Goal: Contribute content: Add original content to the website for others to see

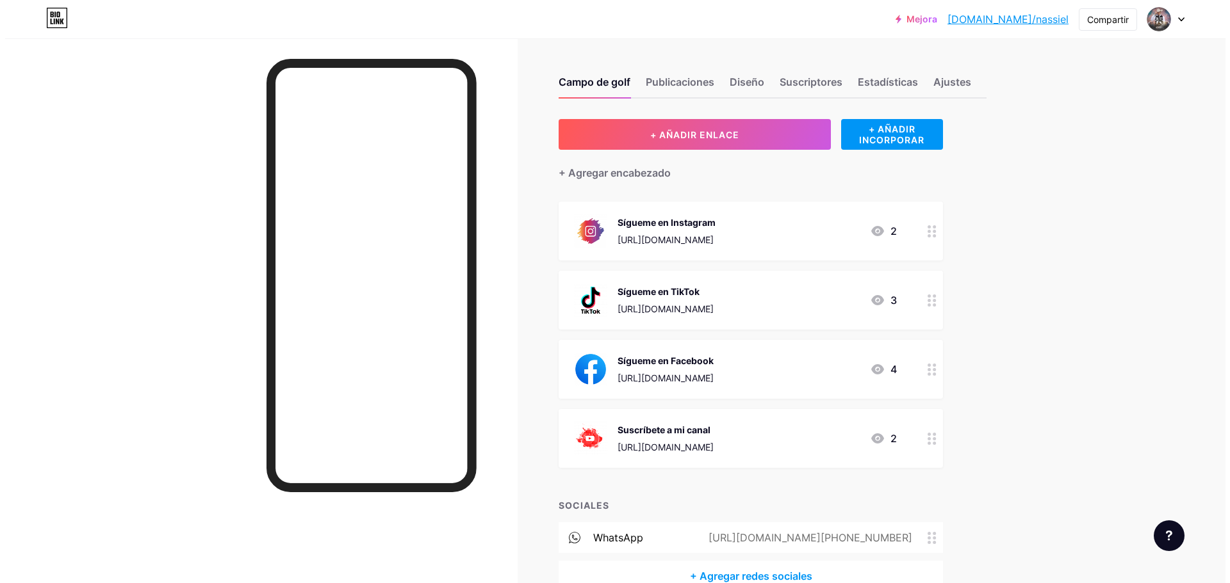
scroll to position [72, 0]
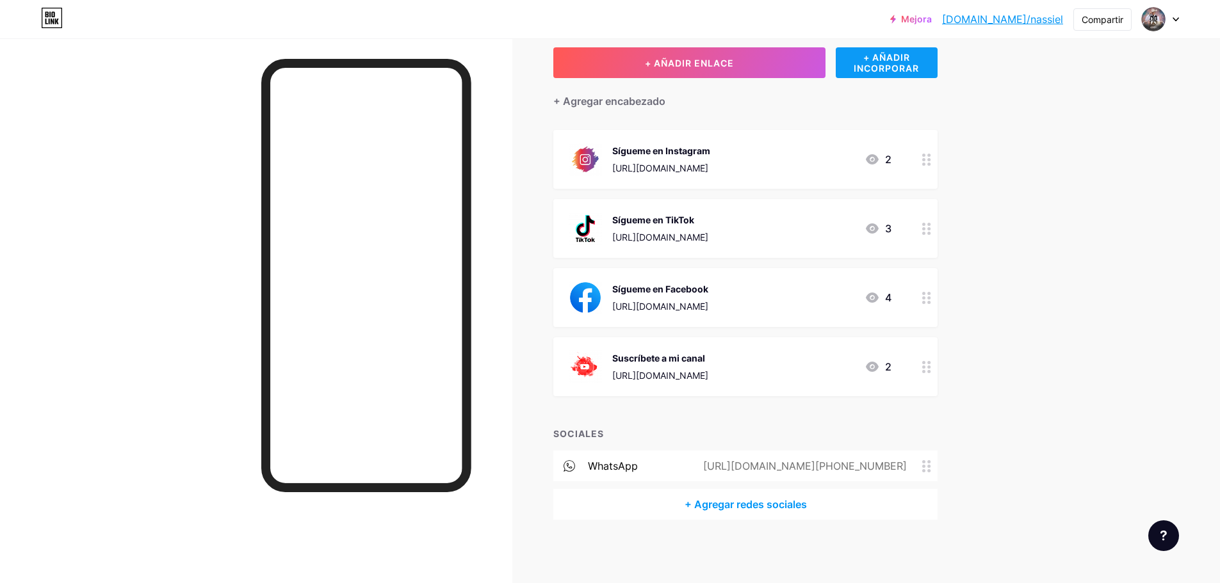
click at [888, 72] on font "+ AÑADIR INCORPORAR" at bounding box center [886, 63] width 65 height 22
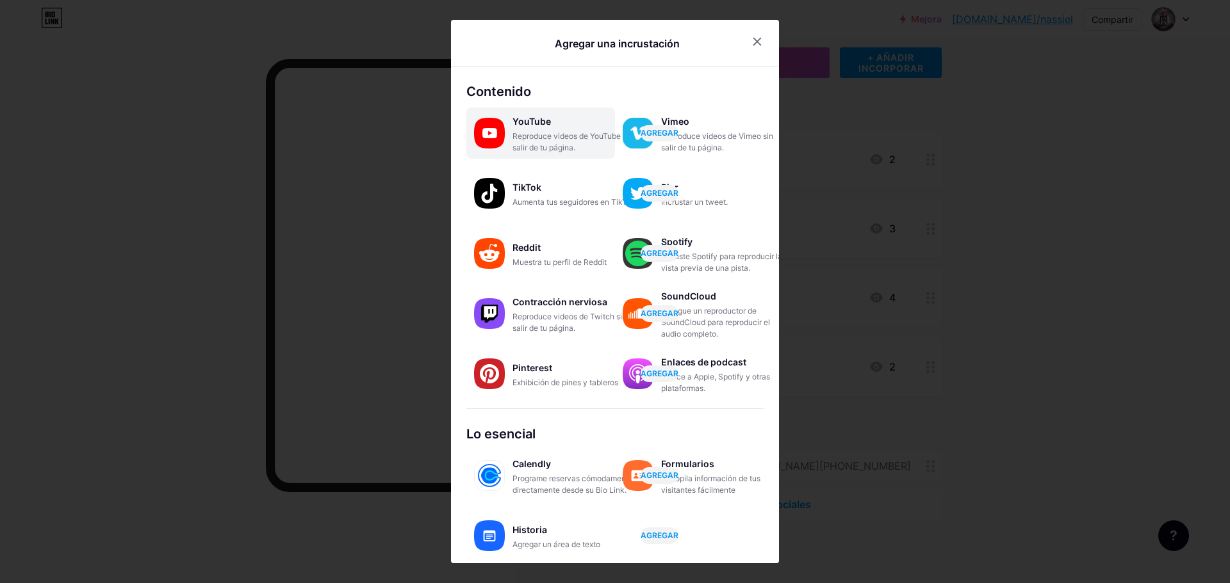
click at [526, 156] on div "YouTube Reproduce videos de YouTube sin salir de tu página. AGREGAR" at bounding box center [540, 133] width 149 height 51
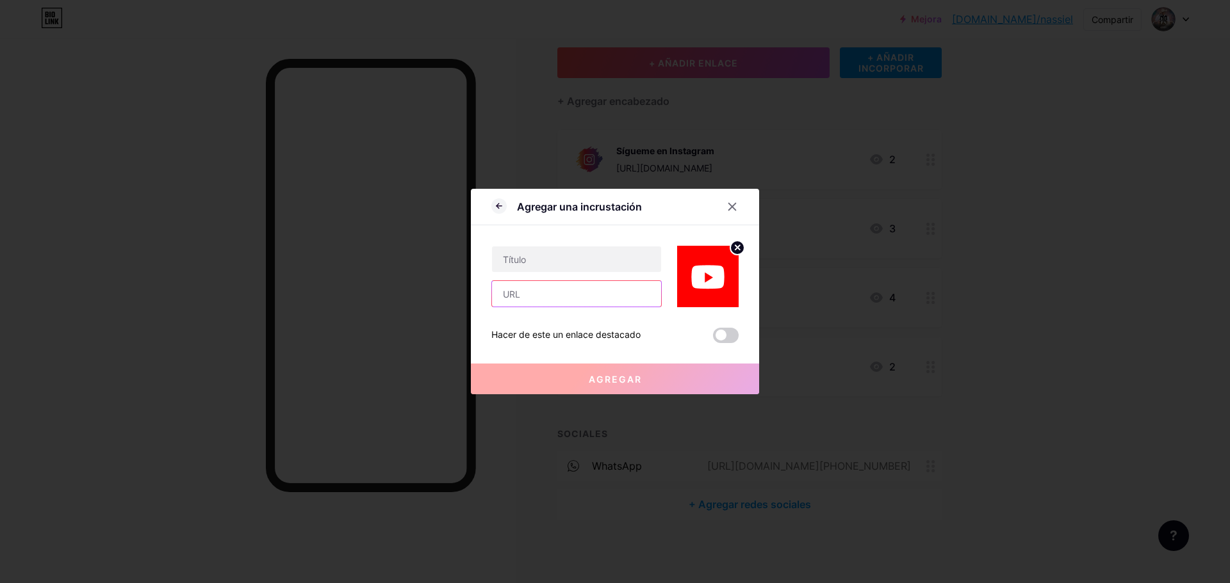
click at [546, 300] on input "text" at bounding box center [576, 294] width 169 height 26
paste input "[URL][DOMAIN_NAME]"
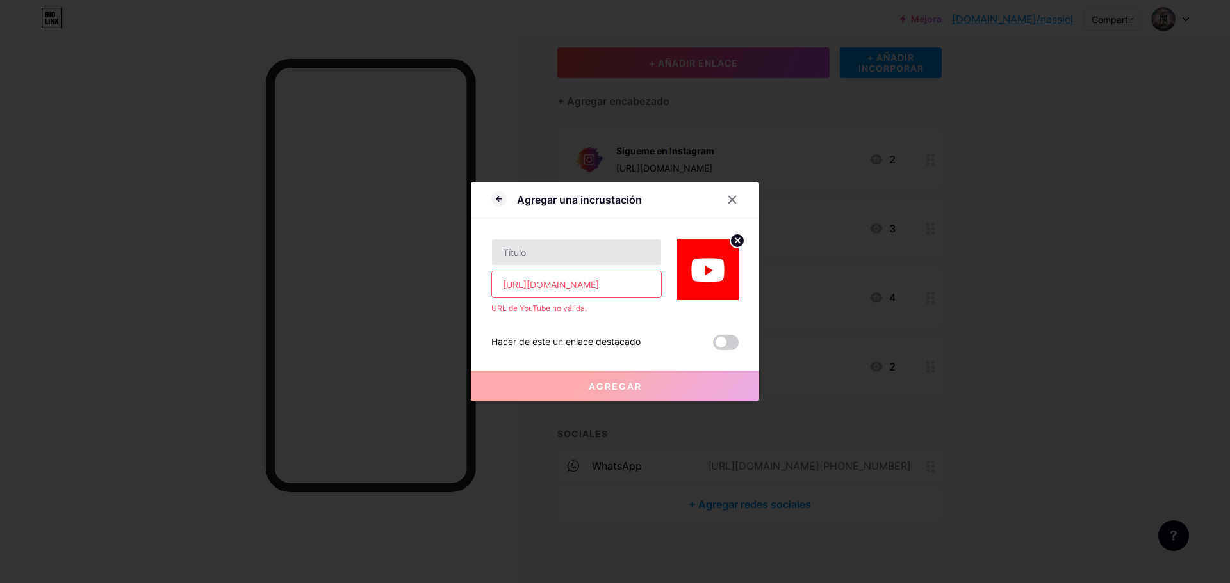
scroll to position [0, 0]
type input "h"
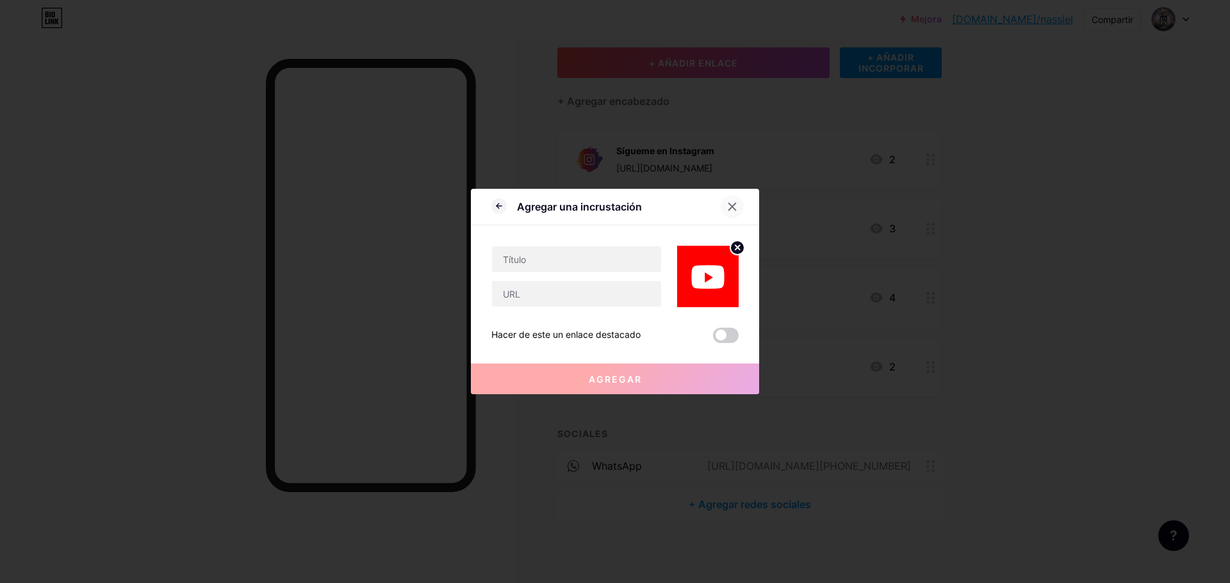
click at [730, 206] on icon at bounding box center [732, 207] width 10 height 10
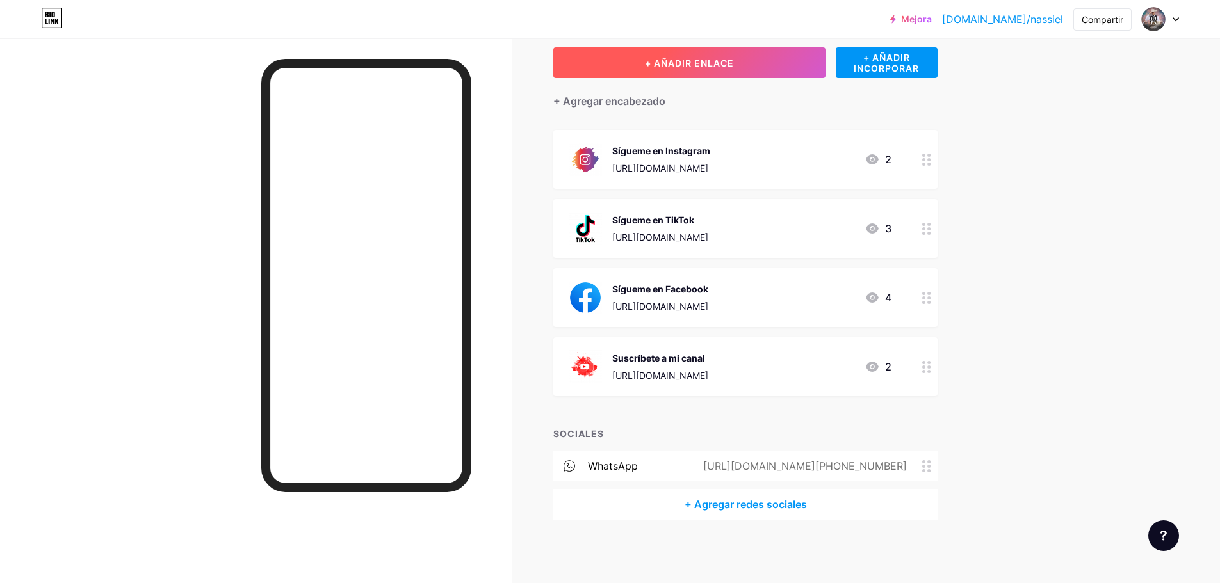
click at [670, 65] on font "+ AÑADIR ENLACE" at bounding box center [689, 63] width 89 height 11
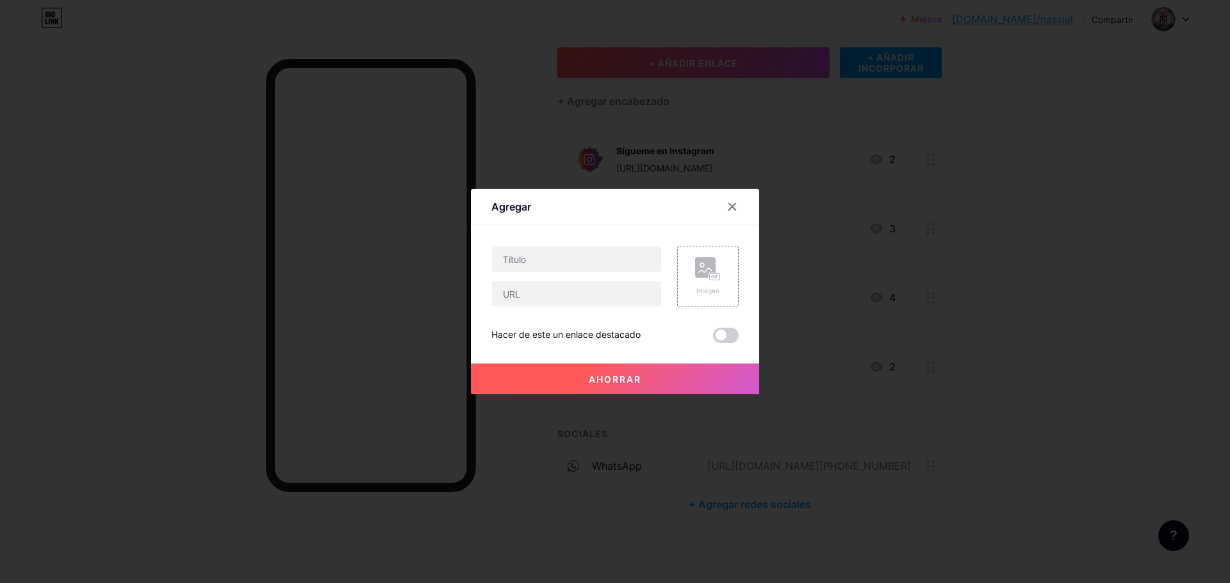
click at [555, 307] on div at bounding box center [576, 294] width 170 height 27
click at [548, 300] on input "text" at bounding box center [576, 294] width 169 height 26
paste input "[URL][DOMAIN_NAME]"
type input "[URL][DOMAIN_NAME]"
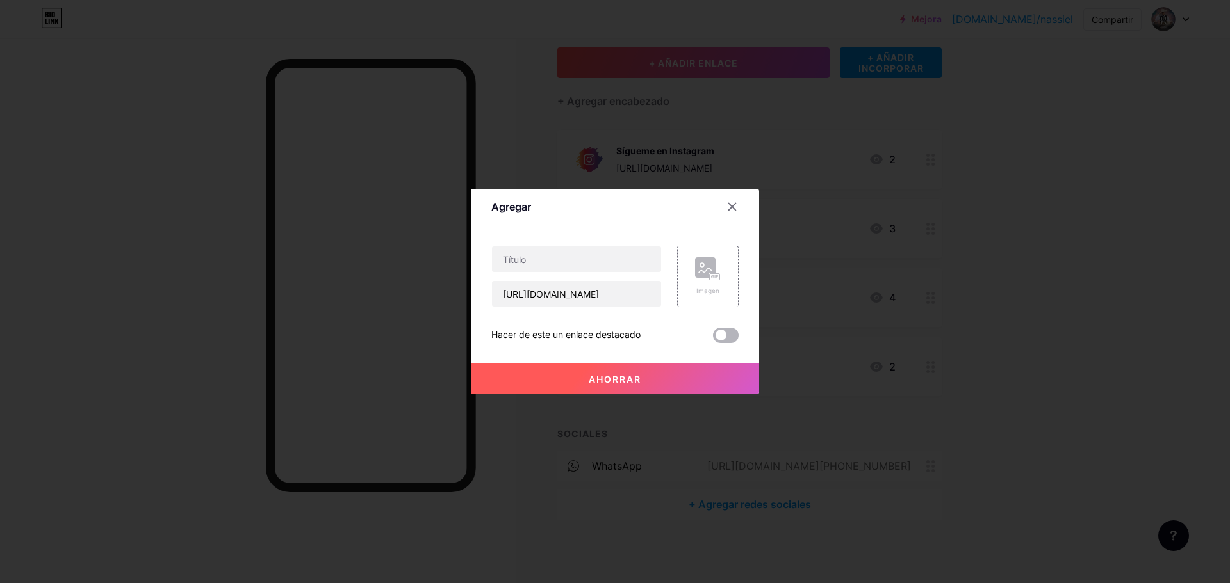
scroll to position [0, 0]
click at [728, 332] on span at bounding box center [726, 335] width 26 height 15
click at [713, 339] on input "checkbox" at bounding box center [713, 339] width 0 height 0
click at [547, 371] on button "Ahorrar" at bounding box center [615, 379] width 288 height 31
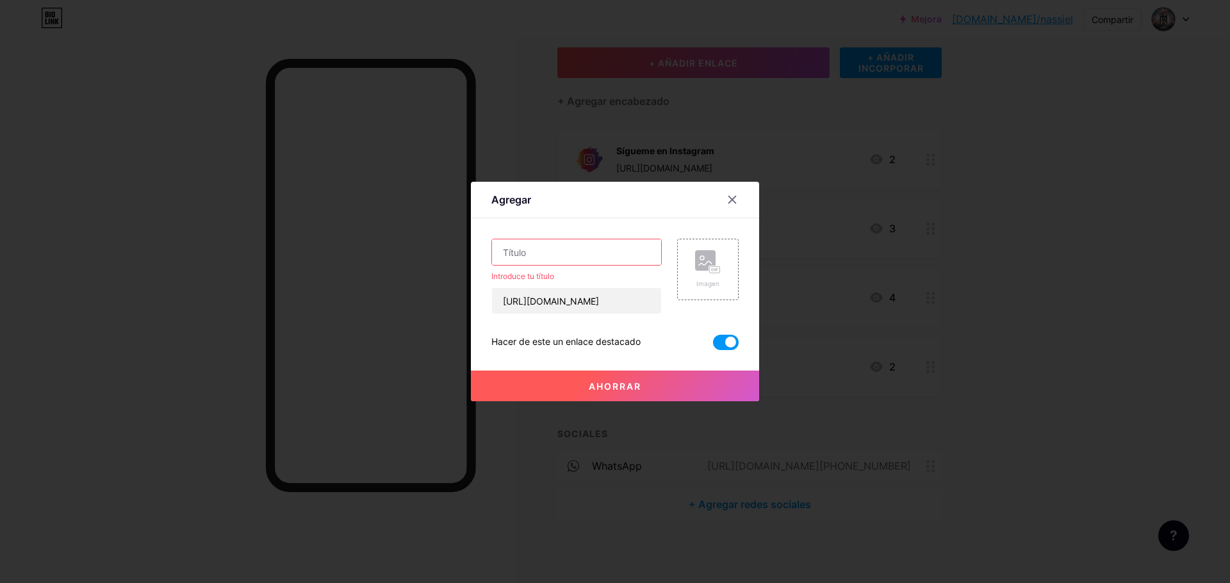
click at [532, 250] on input "text" at bounding box center [576, 253] width 169 height 26
type input "f"
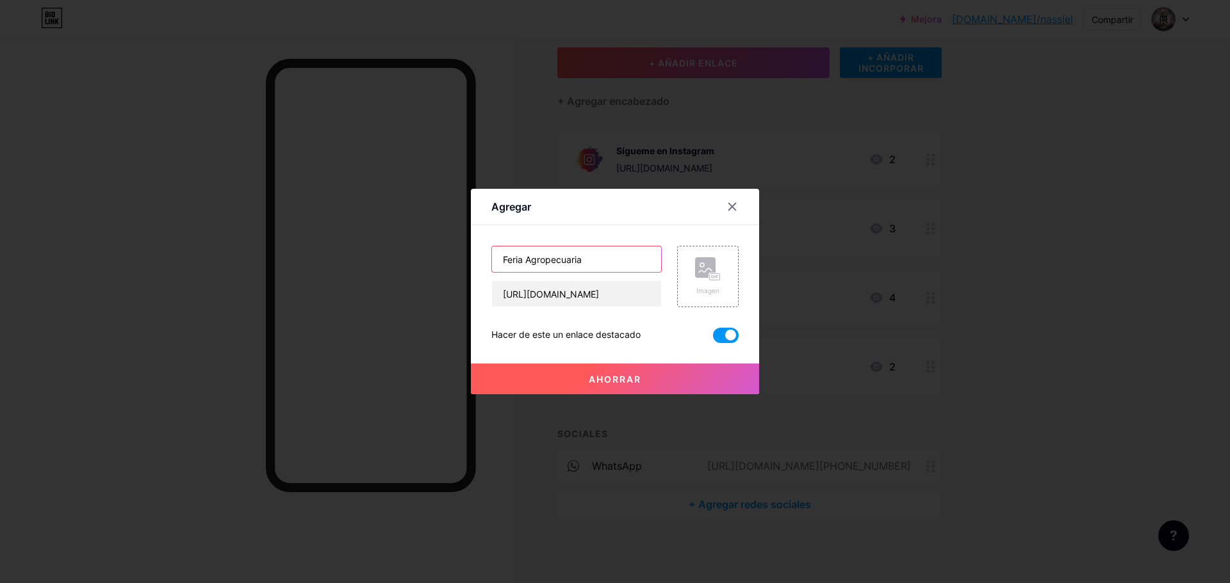
type input "Feria Agropecuaria"
click at [542, 386] on button "Ahorrar" at bounding box center [615, 379] width 288 height 31
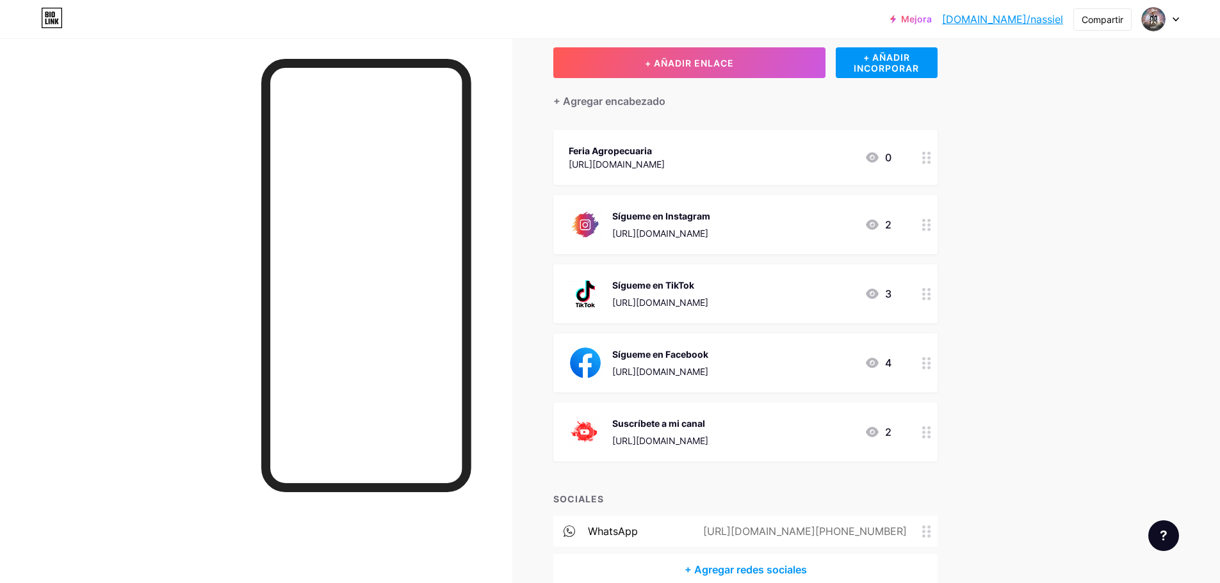
click at [925, 158] on circle at bounding box center [923, 157] width 3 height 3
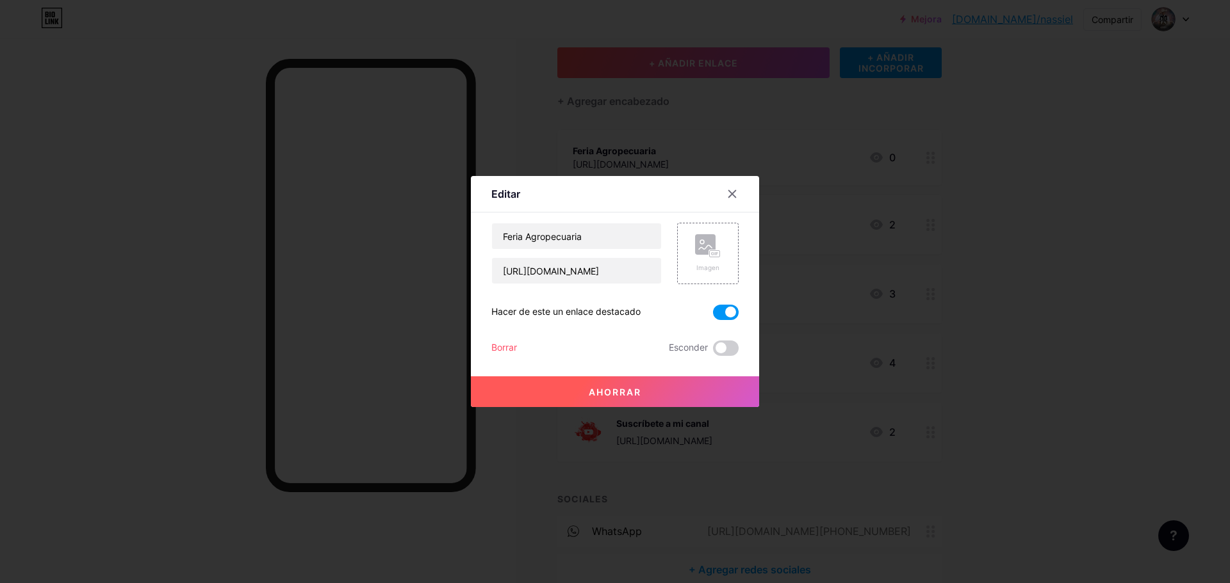
click at [501, 348] on font "Borrar" at bounding box center [504, 347] width 26 height 11
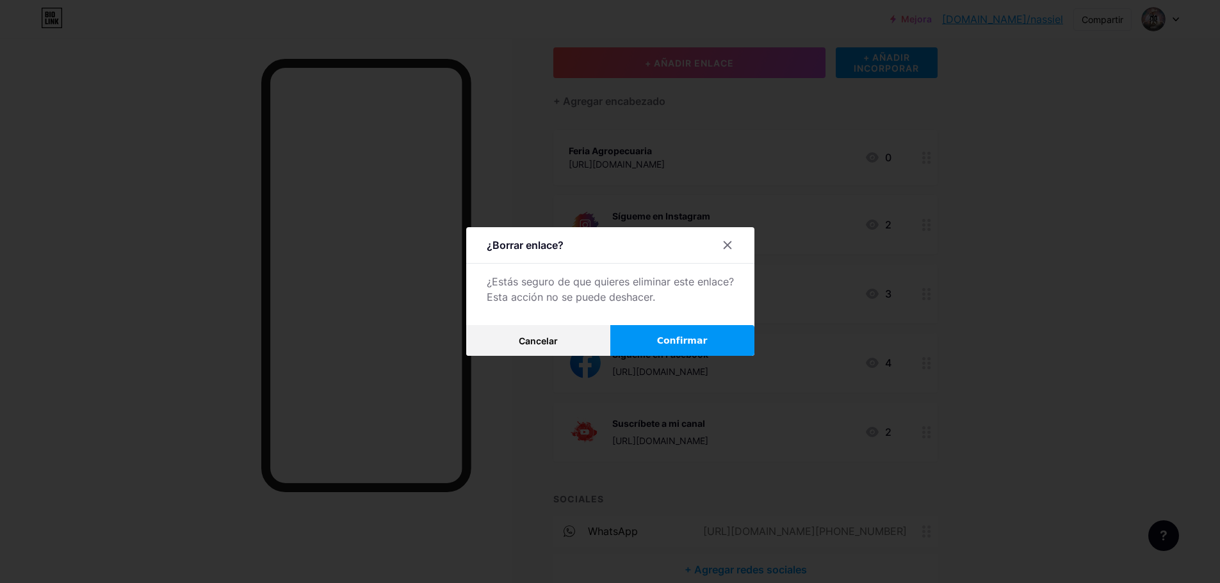
click at [674, 323] on div "¿Borrar enlace? ¿Estás seguro de que quieres eliminar este enlace? Esta acción …" at bounding box center [610, 291] width 288 height 129
click at [680, 330] on button "Confirmar" at bounding box center [682, 340] width 144 height 31
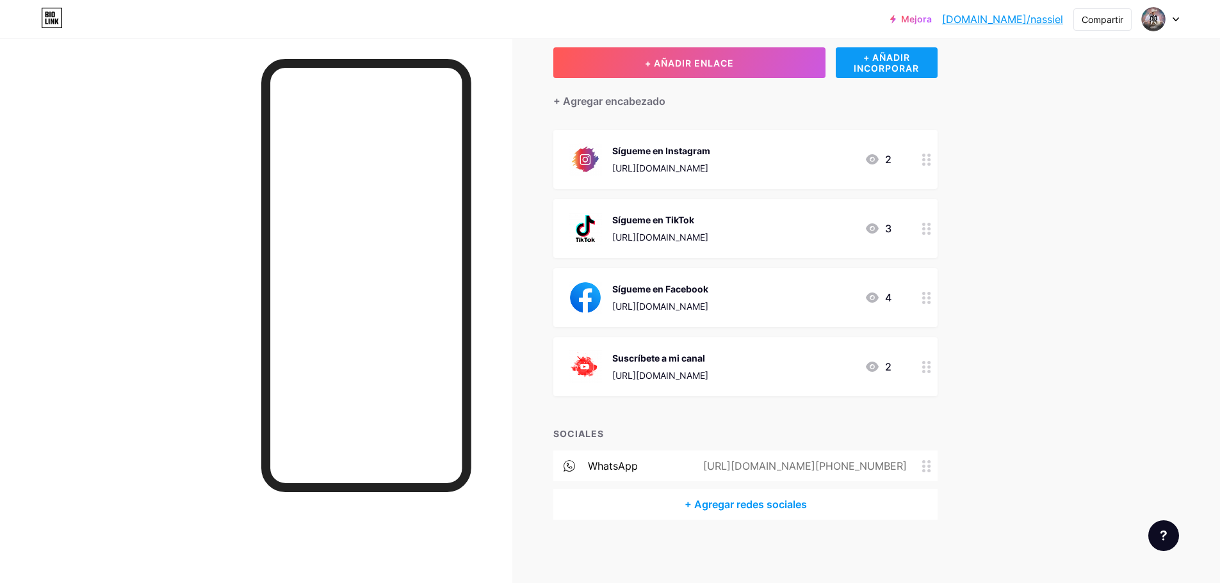
click at [867, 63] on font "+ AÑADIR INCORPORAR" at bounding box center [886, 63] width 65 height 22
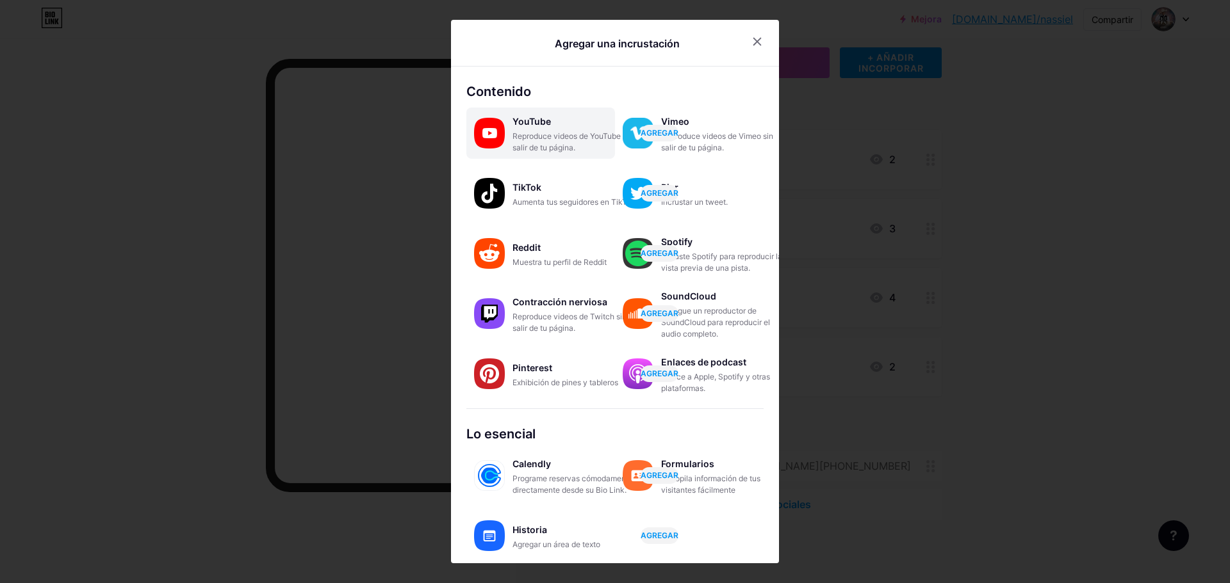
click at [513, 142] on div "Reproduce videos de YouTube sin salir de tu página." at bounding box center [576, 142] width 128 height 23
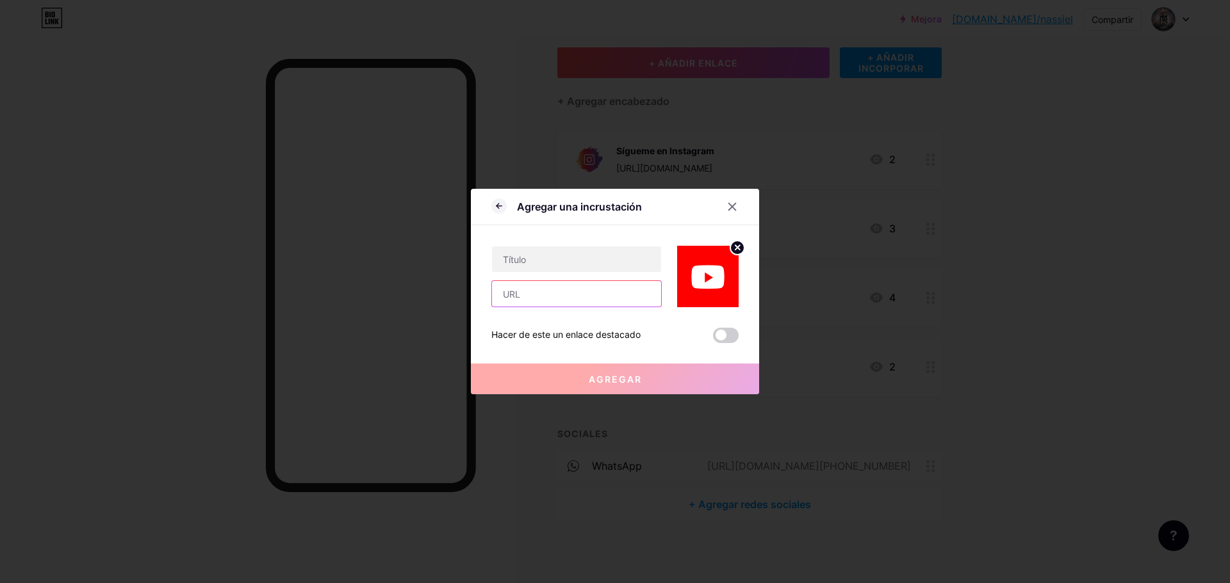
click at [530, 293] on input "text" at bounding box center [576, 294] width 169 height 26
paste input "[URL][DOMAIN_NAME]"
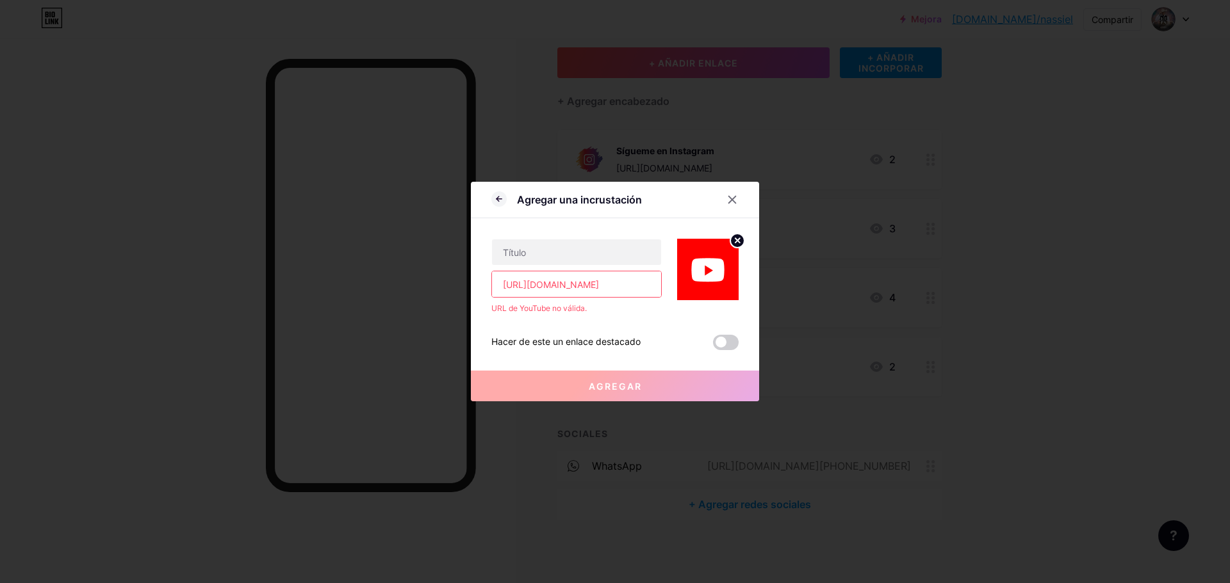
type input "[URL][DOMAIN_NAME]"
drag, startPoint x: 549, startPoint y: 238, endPoint x: 553, endPoint y: 244, distance: 7.3
click at [553, 244] on div "[URL][DOMAIN_NAME] URL de YouTube no válida." at bounding box center [614, 266] width 247 height 96
click at [553, 244] on input "text" at bounding box center [576, 253] width 169 height 26
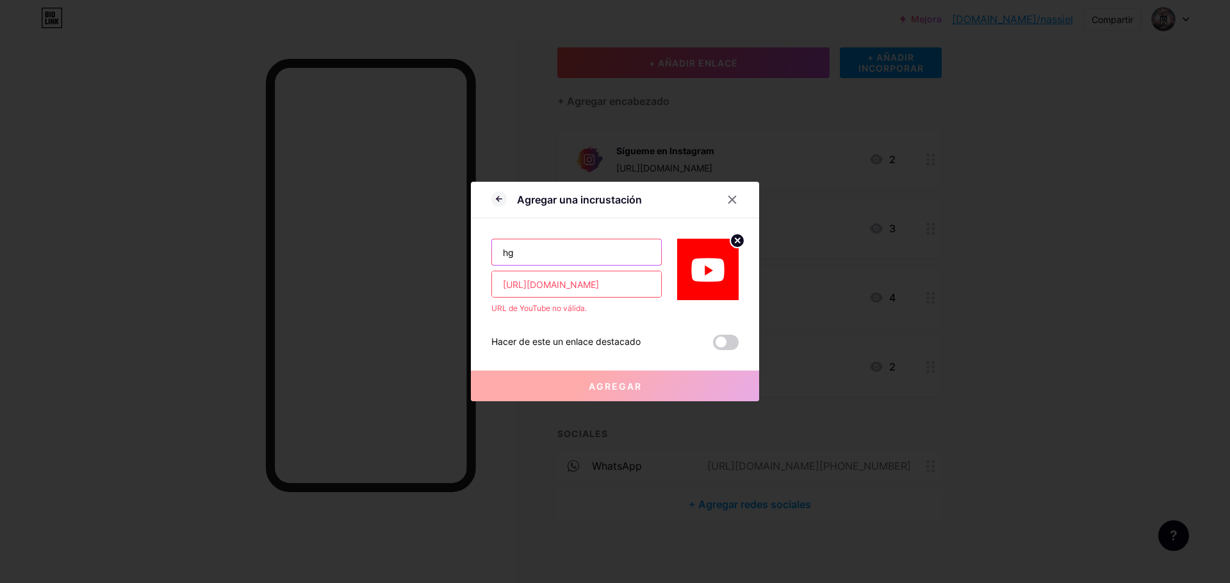
type input "h"
click at [742, 199] on div at bounding box center [732, 199] width 23 height 23
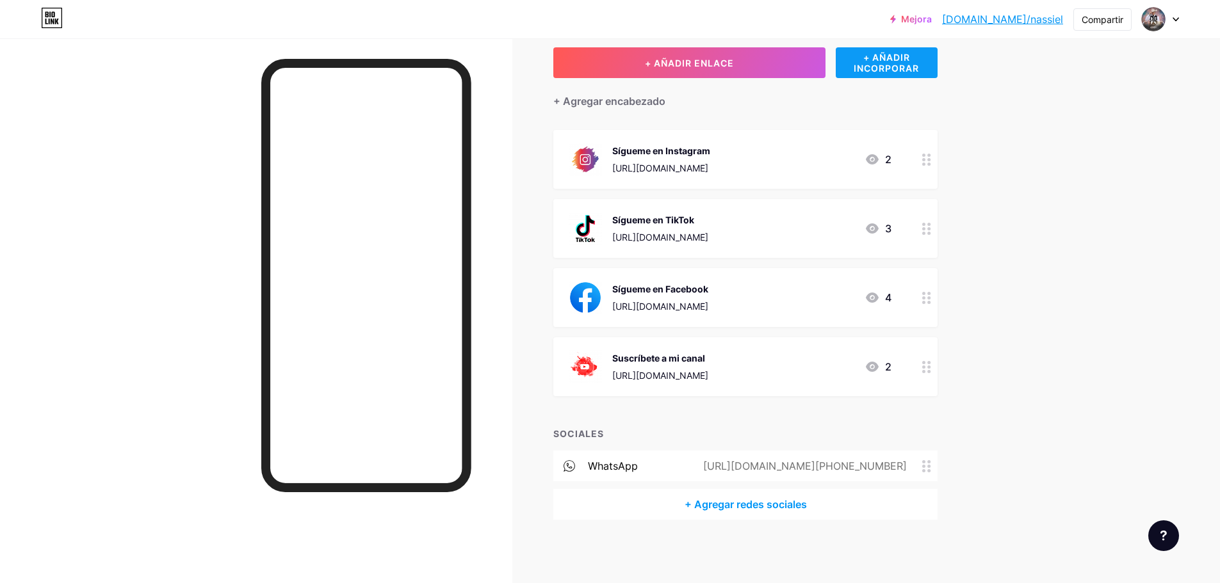
click at [906, 59] on font "+ AÑADIR INCORPORAR" at bounding box center [886, 63] width 65 height 22
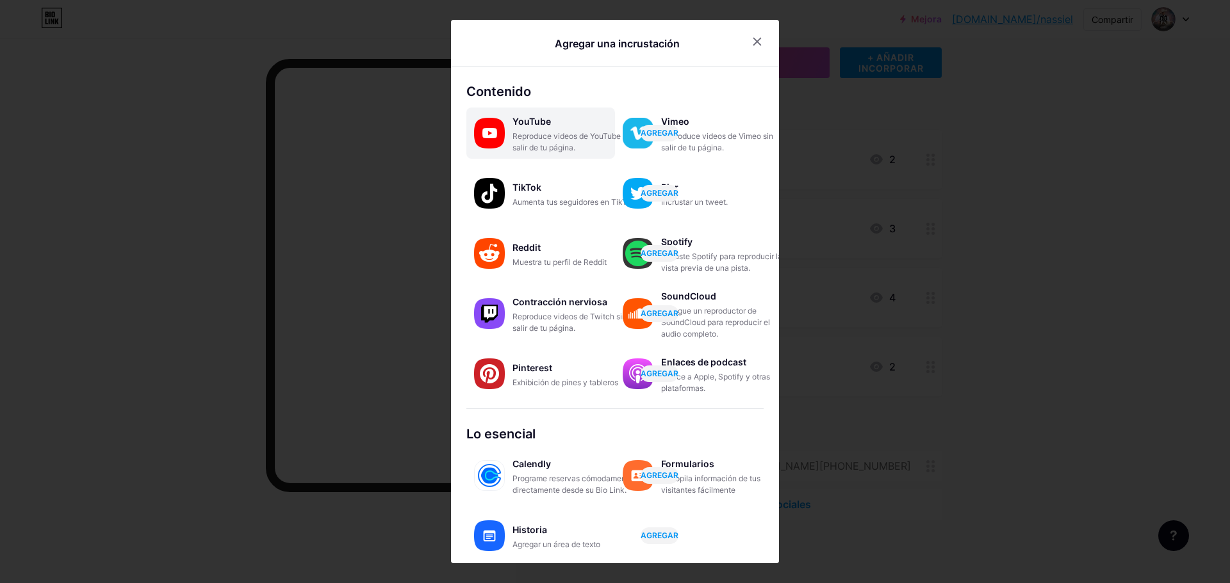
click at [521, 149] on font "Reproduce videos de YouTube sin salir de tu página." at bounding box center [572, 141] width 120 height 21
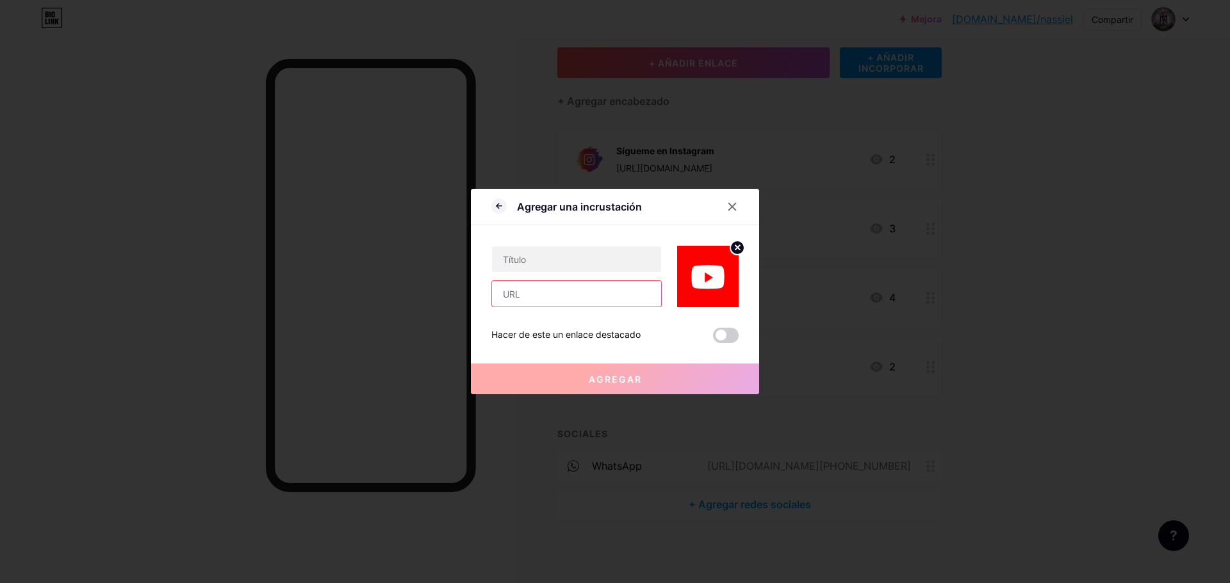
click at [540, 302] on input "text" at bounding box center [576, 294] width 169 height 26
paste input "[URL][DOMAIN_NAME]"
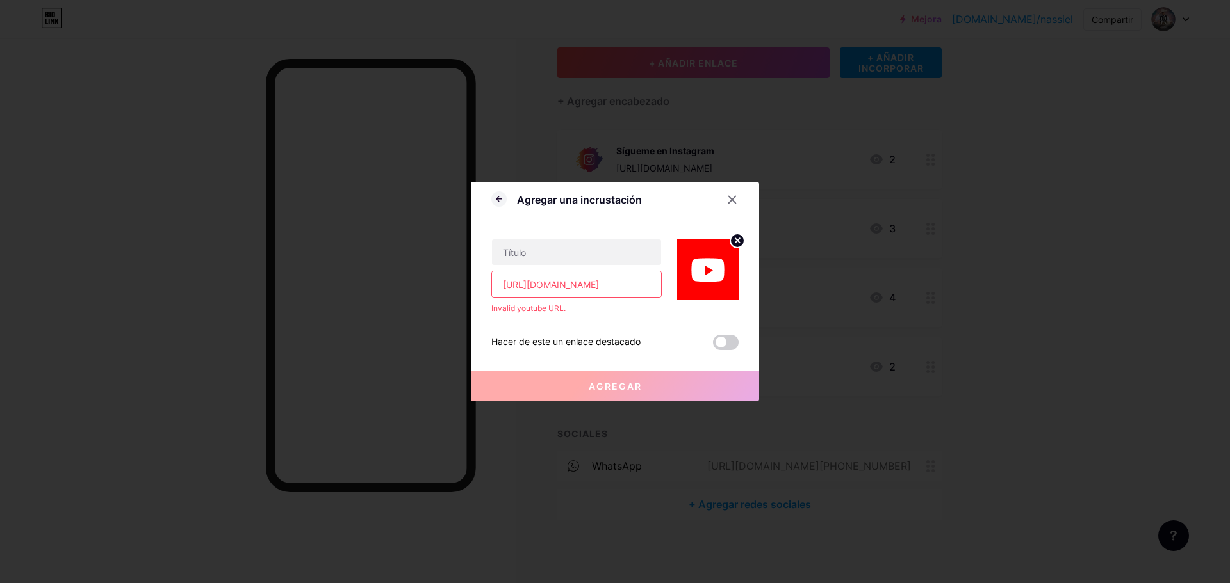
scroll to position [0, 29]
type input "[URL][DOMAIN_NAME]"
click at [729, 199] on icon at bounding box center [732, 200] width 10 height 10
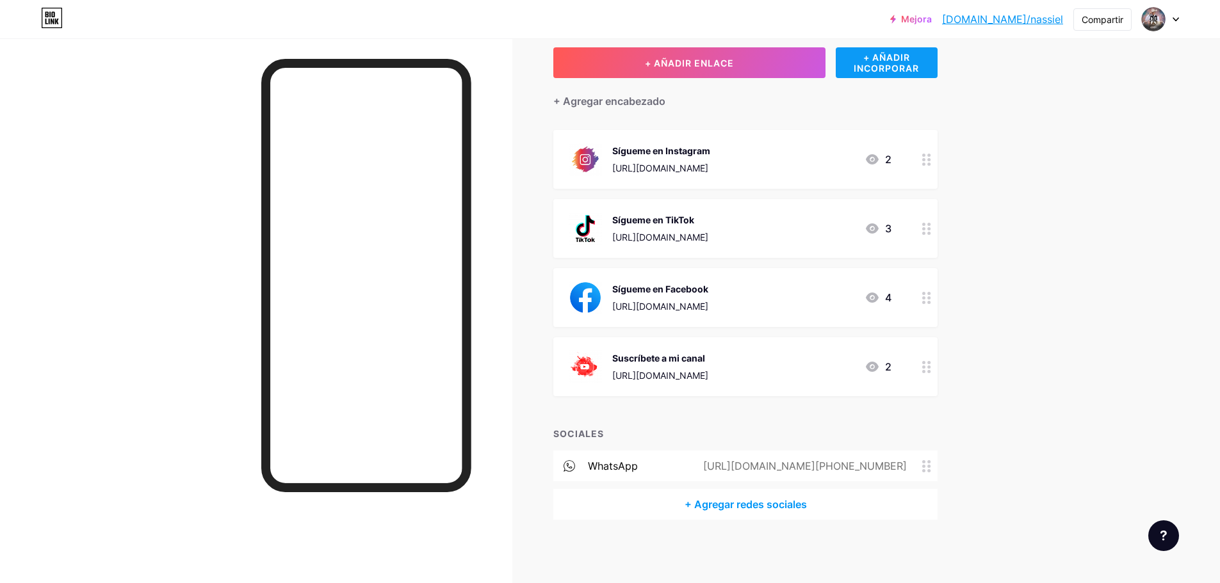
click at [886, 74] on div "+ AÑADIR INCORPORAR" at bounding box center [887, 62] width 102 height 31
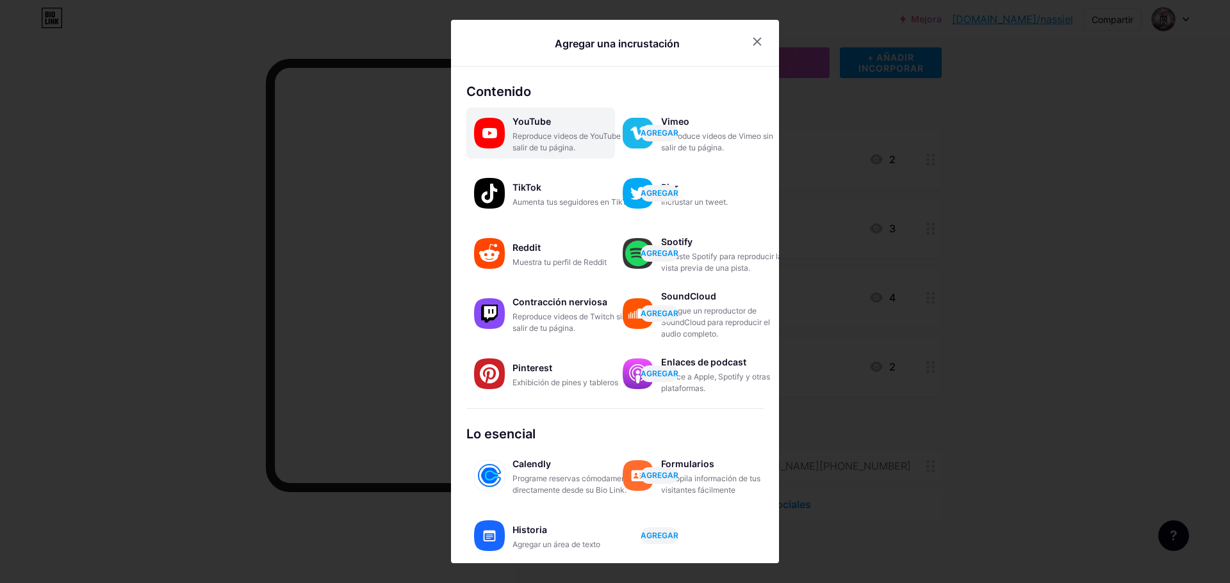
drag, startPoint x: 523, startPoint y: 122, endPoint x: 503, endPoint y: 117, distance: 19.9
click at [503, 118] on img at bounding box center [489, 133] width 31 height 31
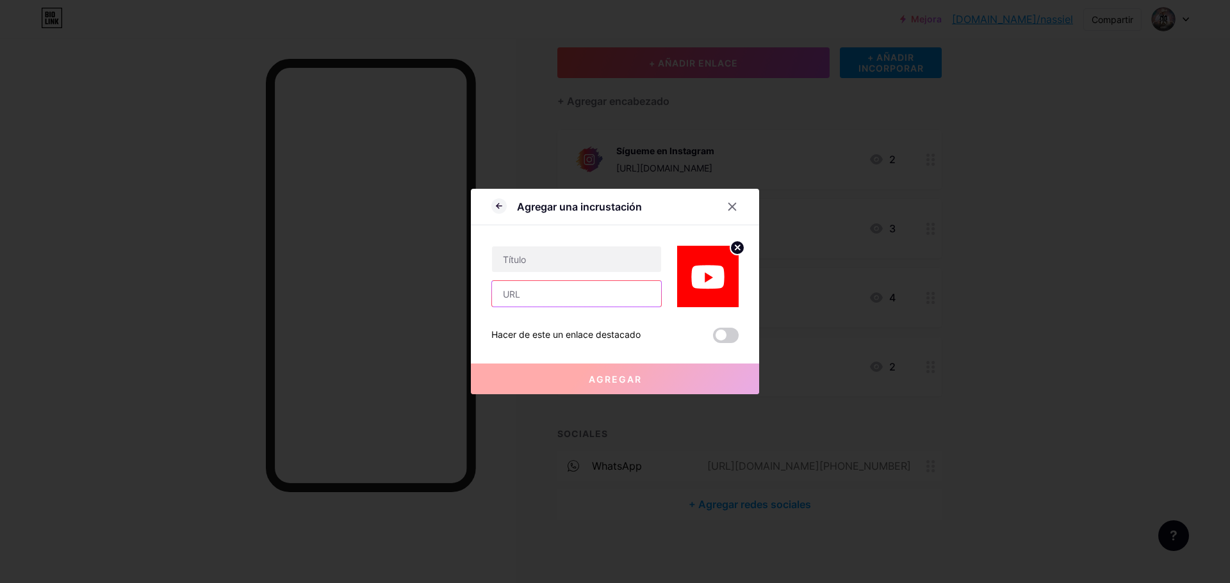
click at [530, 302] on input "text" at bounding box center [576, 294] width 169 height 26
paste input "[URL][DOMAIN_NAME]"
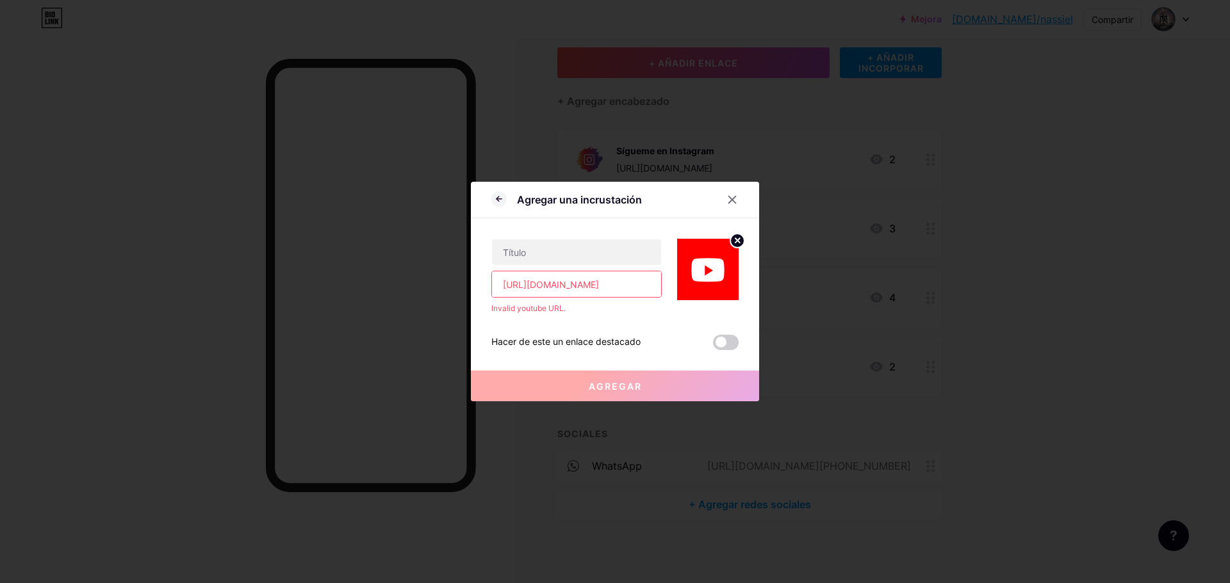
scroll to position [0, 35]
type input "[URL][DOMAIN_NAME]"
click at [733, 197] on icon at bounding box center [732, 200] width 10 height 10
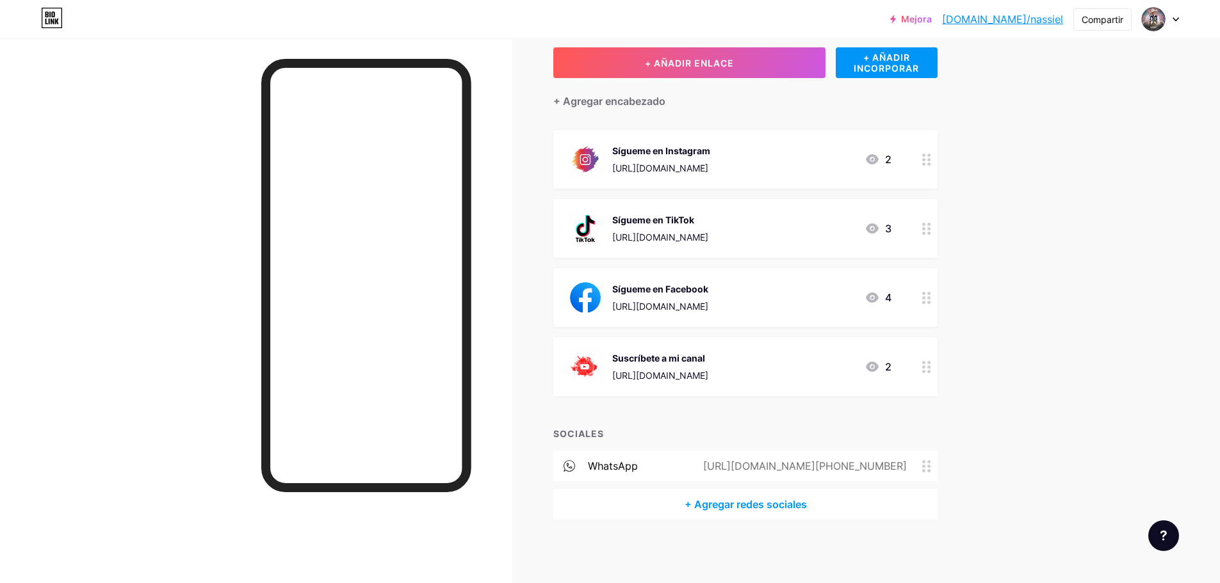
click at [1014, 344] on div "Campo de golf Publicaciones Diseño Suscriptores Estadísticas Ajustes + AÑADIR E…" at bounding box center [517, 275] width 1035 height 617
drag, startPoint x: 908, startPoint y: 45, endPoint x: 902, endPoint y: 54, distance: 9.8
click at [902, 54] on div "Campo de golf Publicaciones Diseño Suscriptores Estadísticas Ajustes + AÑADIR E…" at bounding box center [517, 275] width 1035 height 617
click at [902, 54] on font "+ AÑADIR INCORPORAR" at bounding box center [886, 63] width 65 height 22
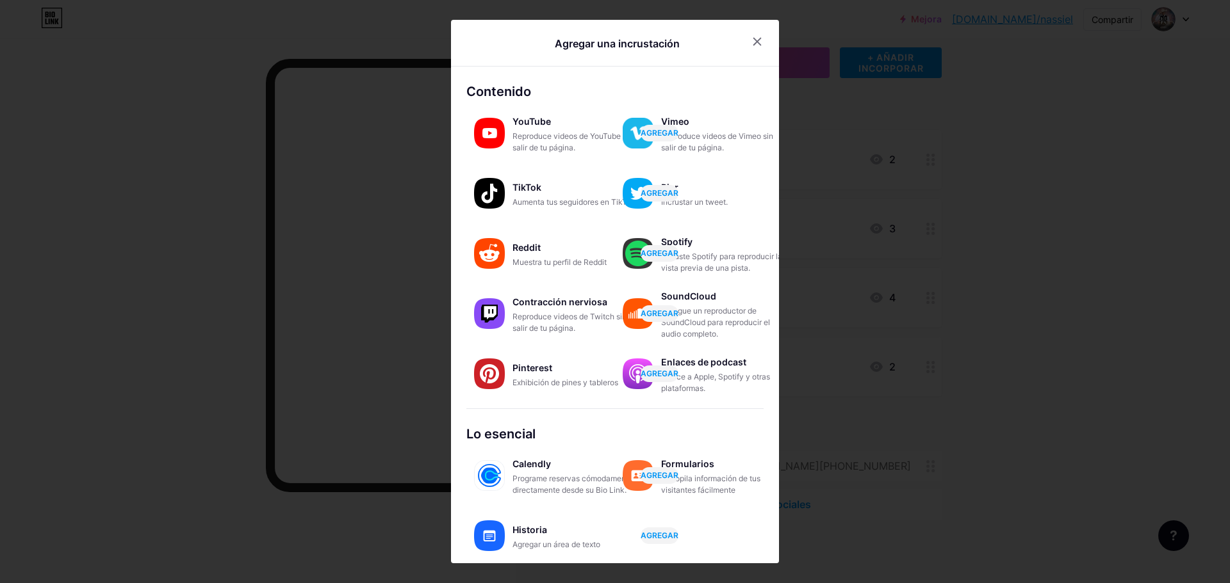
click at [1027, 241] on div at bounding box center [615, 291] width 1230 height 583
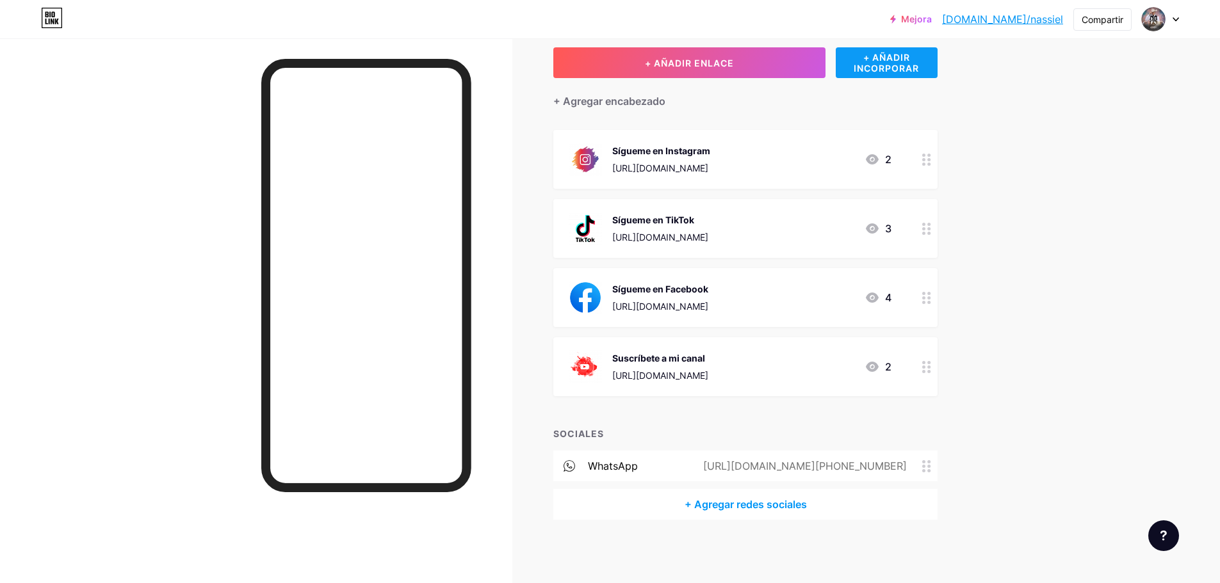
click at [871, 63] on font "+ AÑADIR INCORPORAR" at bounding box center [886, 63] width 65 height 22
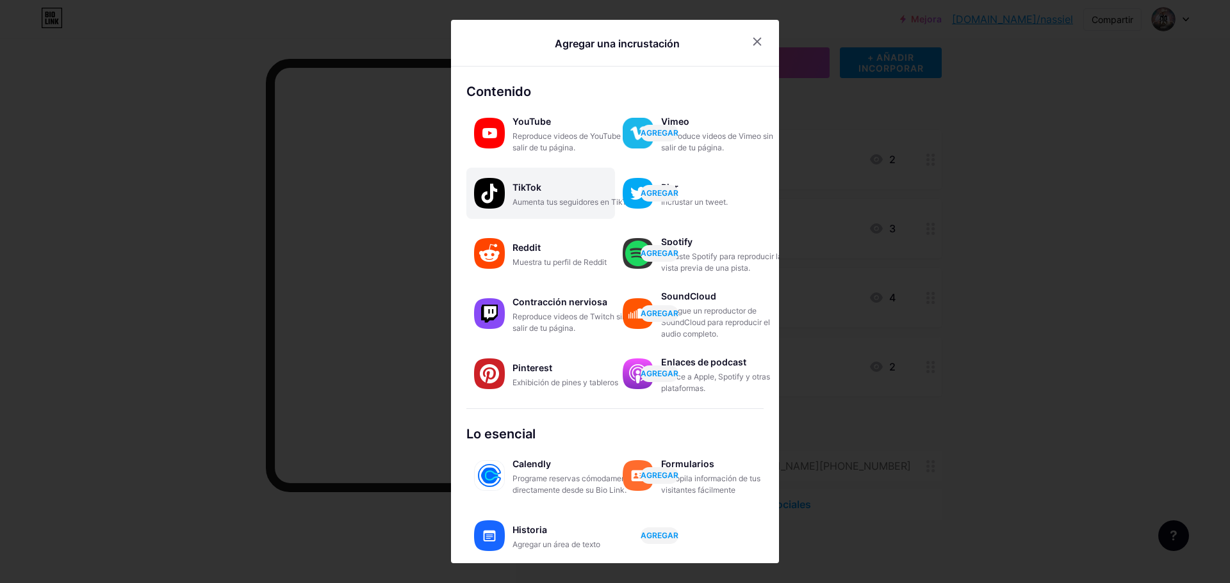
click at [518, 185] on font "TikTok" at bounding box center [526, 187] width 29 height 11
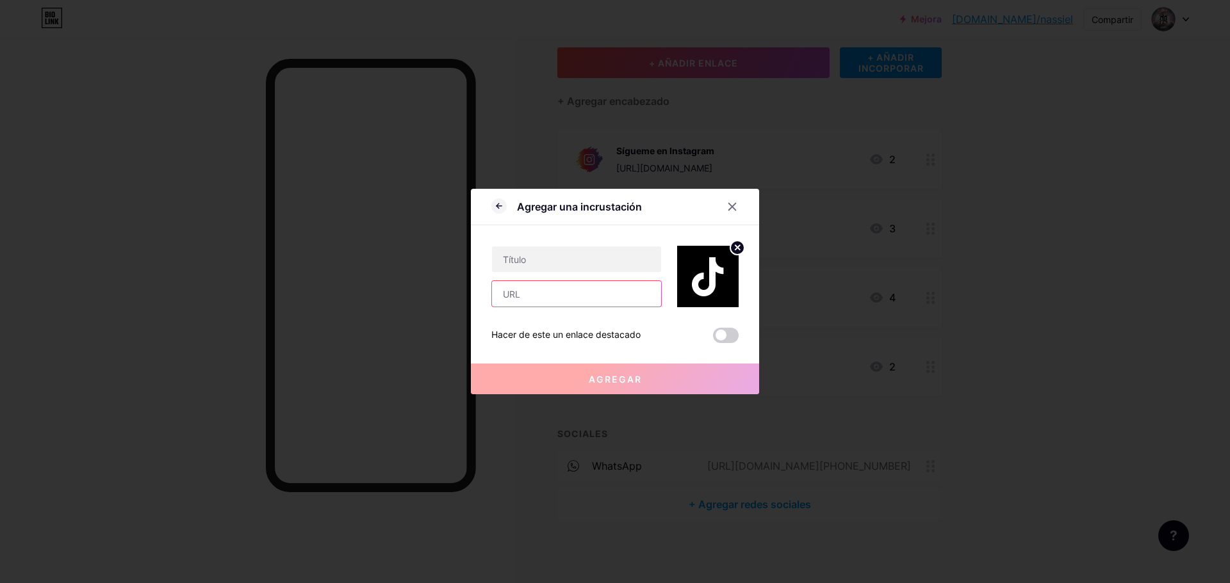
click at [525, 292] on input "text" at bounding box center [576, 294] width 169 height 26
paste input "[URL][DOMAIN_NAME]"
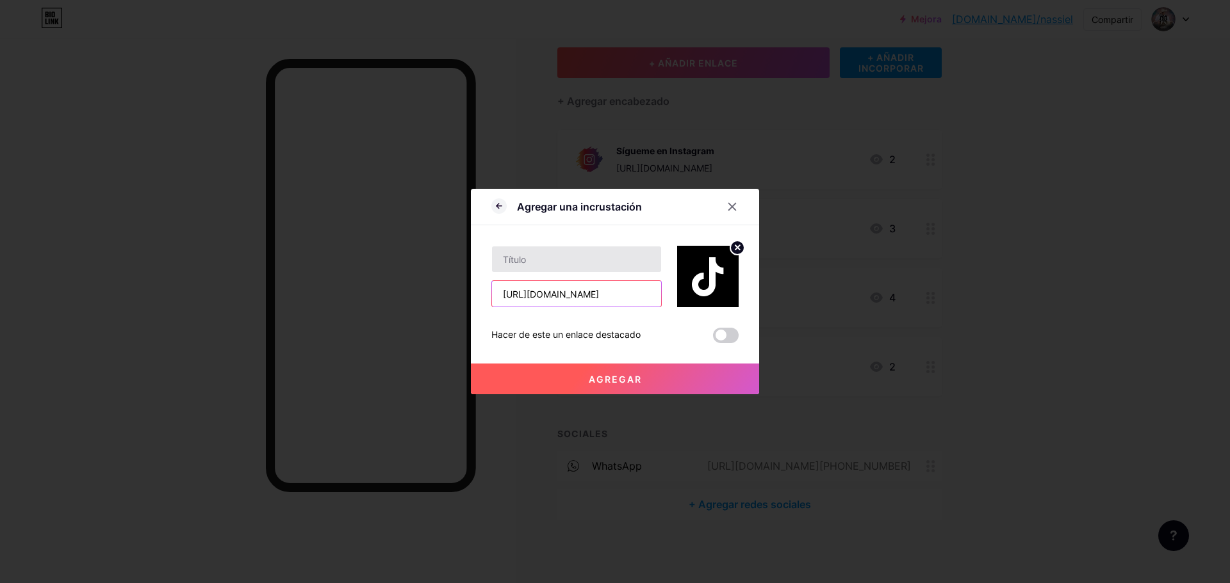
type input "[URL][DOMAIN_NAME]"
click at [515, 249] on input "text" at bounding box center [576, 260] width 169 height 26
type input "NASSIEL"
click at [586, 391] on button "Agregar" at bounding box center [615, 379] width 288 height 31
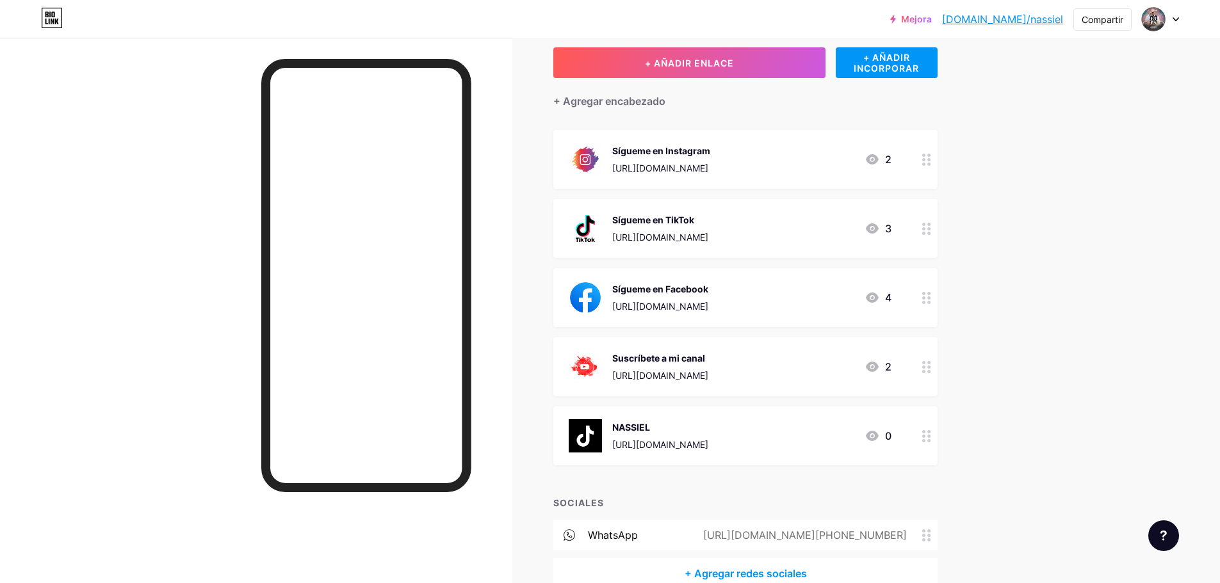
click at [510, 284] on div at bounding box center [256, 329] width 512 height 583
click at [488, 294] on div at bounding box center [256, 329] width 512 height 583
drag, startPoint x: 754, startPoint y: 405, endPoint x: 735, endPoint y: 421, distance: 25.0
click at [735, 421] on span "Sígueme en Instagram [URL][DOMAIN_NAME] 2 Sígueme en TikTok [URL][DOMAIN_NAME] …" at bounding box center [745, 298] width 384 height 336
click at [708, 421] on div "NASSIEL" at bounding box center [660, 427] width 96 height 13
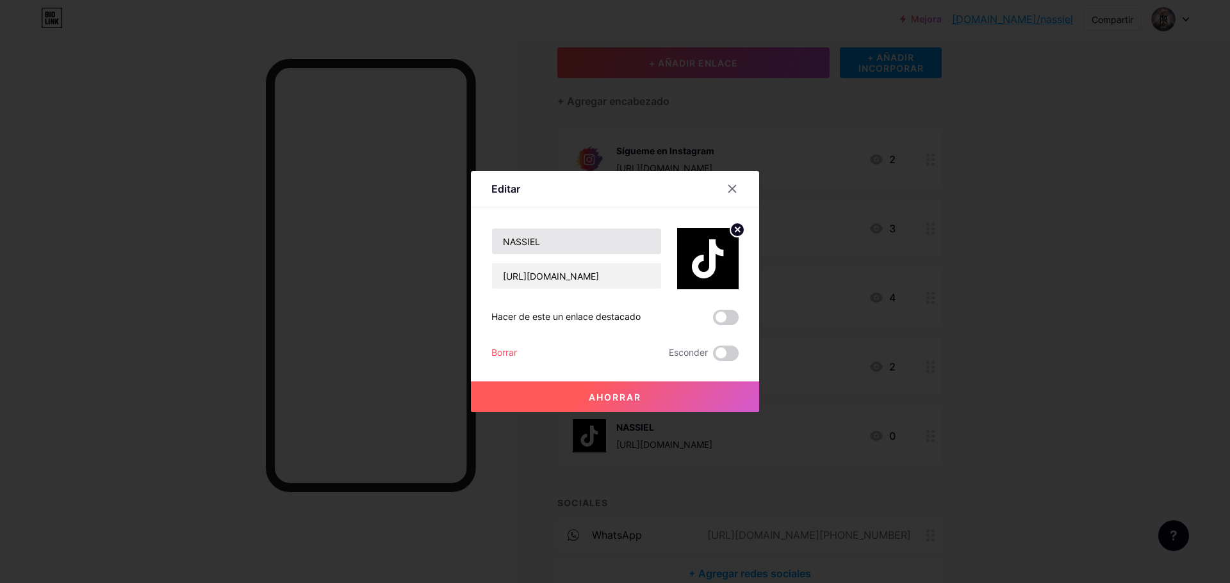
drag, startPoint x: 621, startPoint y: 227, endPoint x: 621, endPoint y: 234, distance: 7.0
click at [621, 234] on div "NASSIEL [URL][DOMAIN_NAME]" at bounding box center [614, 249] width 247 height 82
click at [621, 234] on input "NASSIEL" at bounding box center [576, 242] width 169 height 26
type input "N"
type input "Sigueme en TikTok"
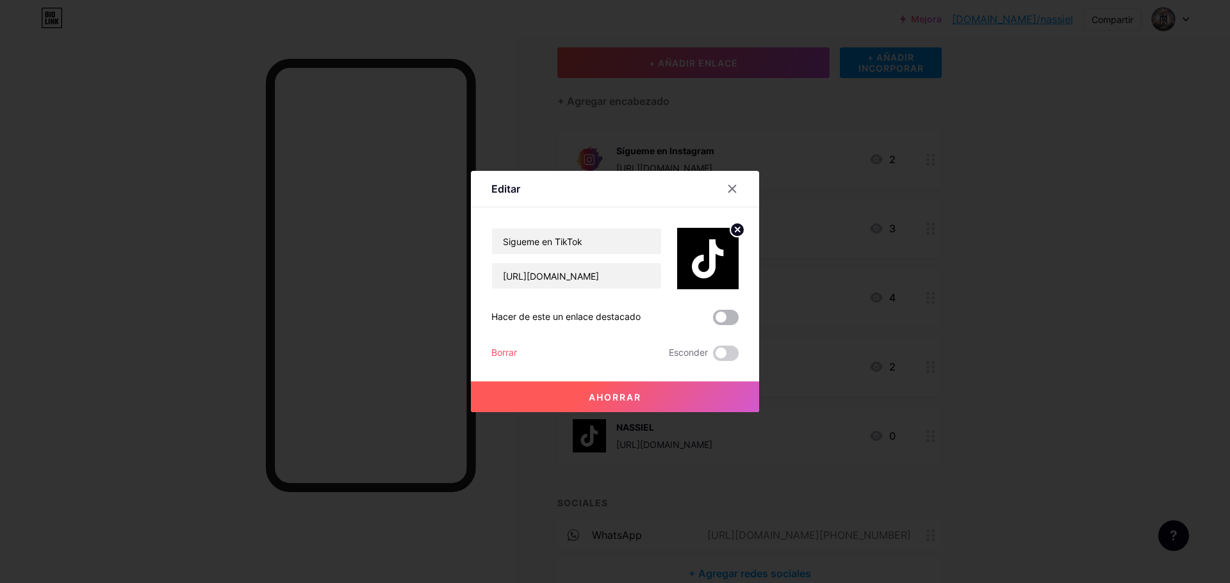
click at [731, 316] on span at bounding box center [726, 317] width 26 height 15
click at [713, 321] on input "checkbox" at bounding box center [713, 321] width 0 height 0
click at [615, 362] on div "Ahorrar" at bounding box center [615, 386] width 288 height 51
click at [580, 396] on button "Ahorrar" at bounding box center [615, 397] width 288 height 31
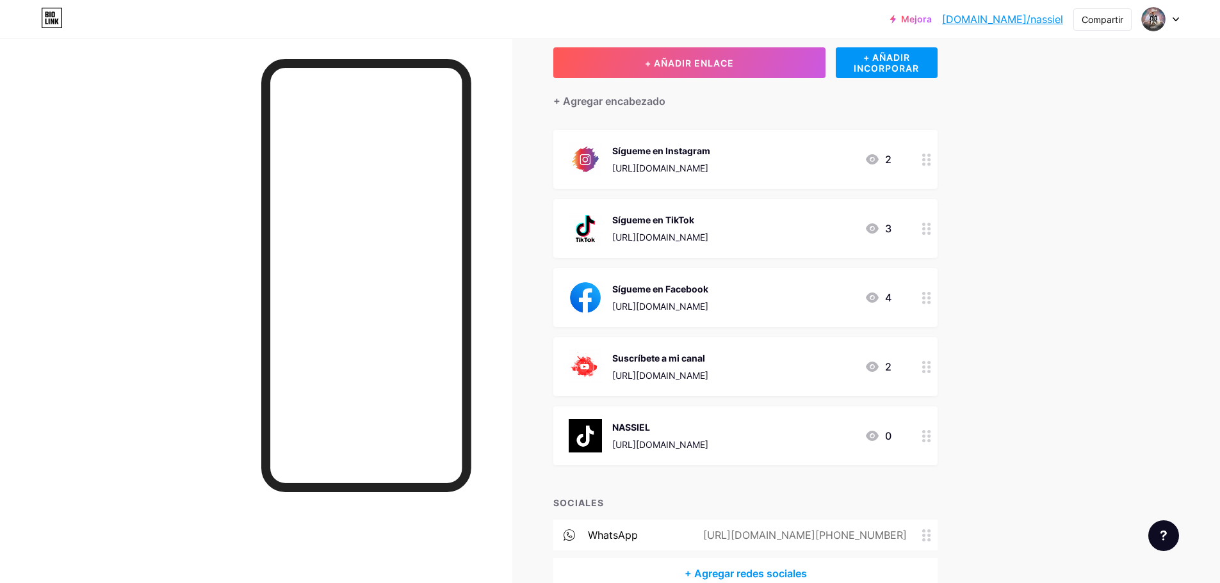
click at [924, 434] on div at bounding box center [927, 436] width 22 height 59
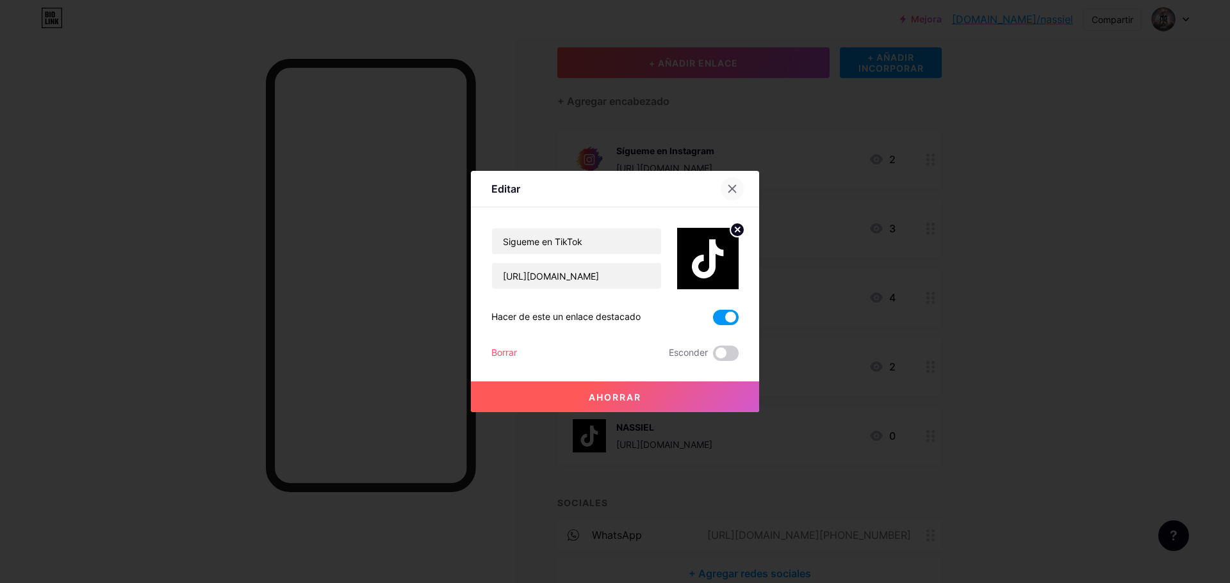
click at [726, 186] on div at bounding box center [732, 188] width 23 height 23
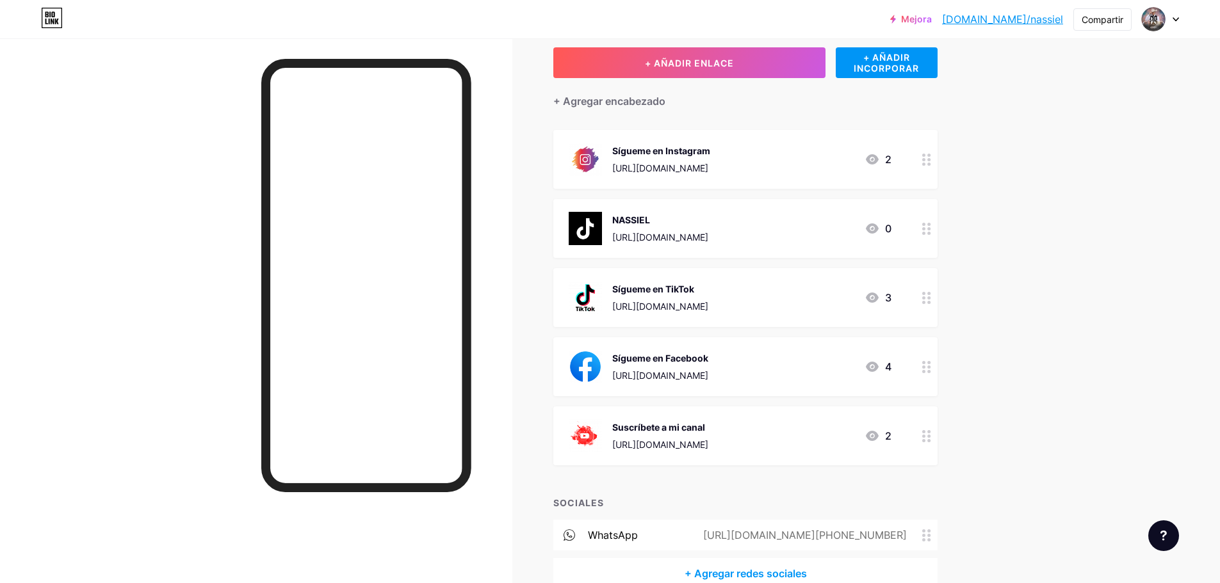
click at [931, 302] on circle at bounding box center [928, 302] width 3 height 3
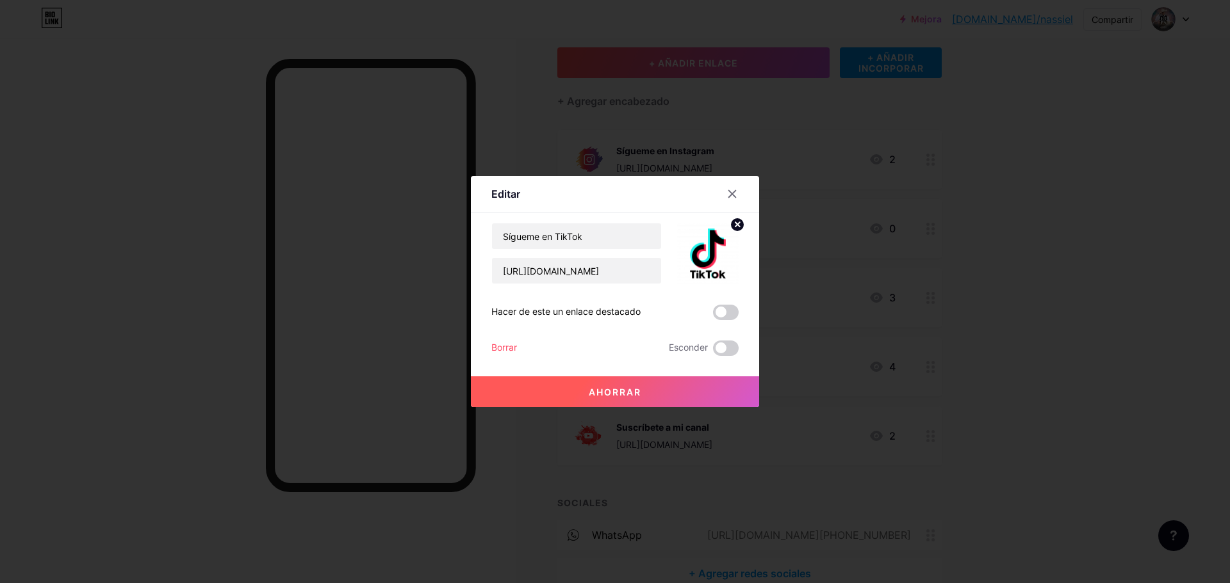
click at [509, 350] on font "Borrar" at bounding box center [504, 347] width 26 height 11
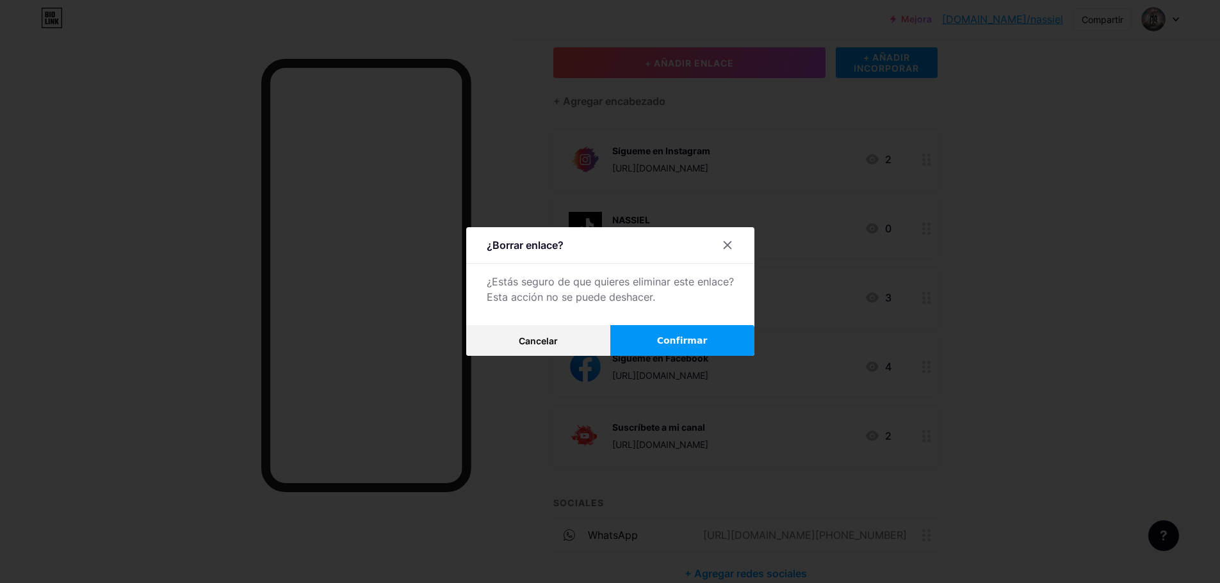
click at [676, 339] on font "Confirmar" at bounding box center [682, 341] width 51 height 10
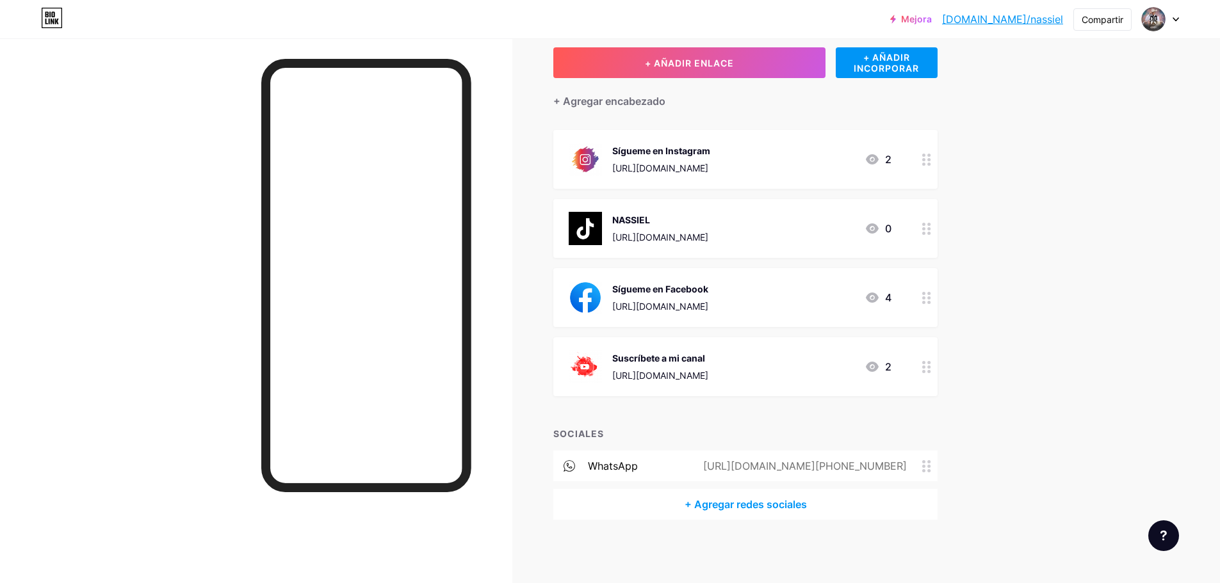
click at [689, 222] on div "NASSIEL" at bounding box center [660, 219] width 96 height 13
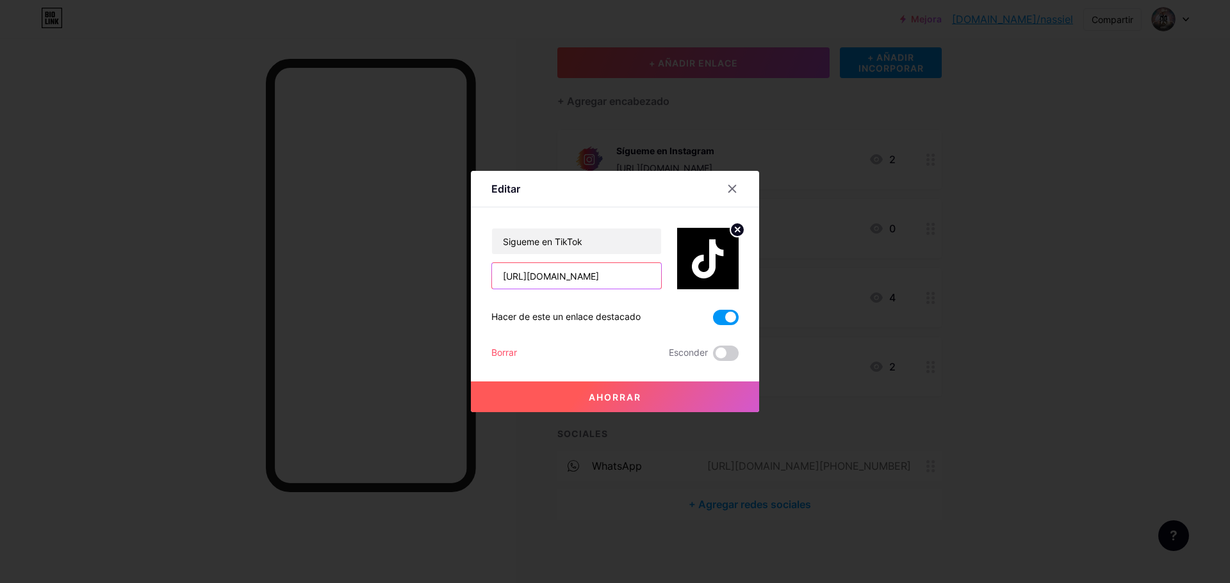
click at [607, 266] on input "[URL][DOMAIN_NAME]" at bounding box center [576, 276] width 169 height 26
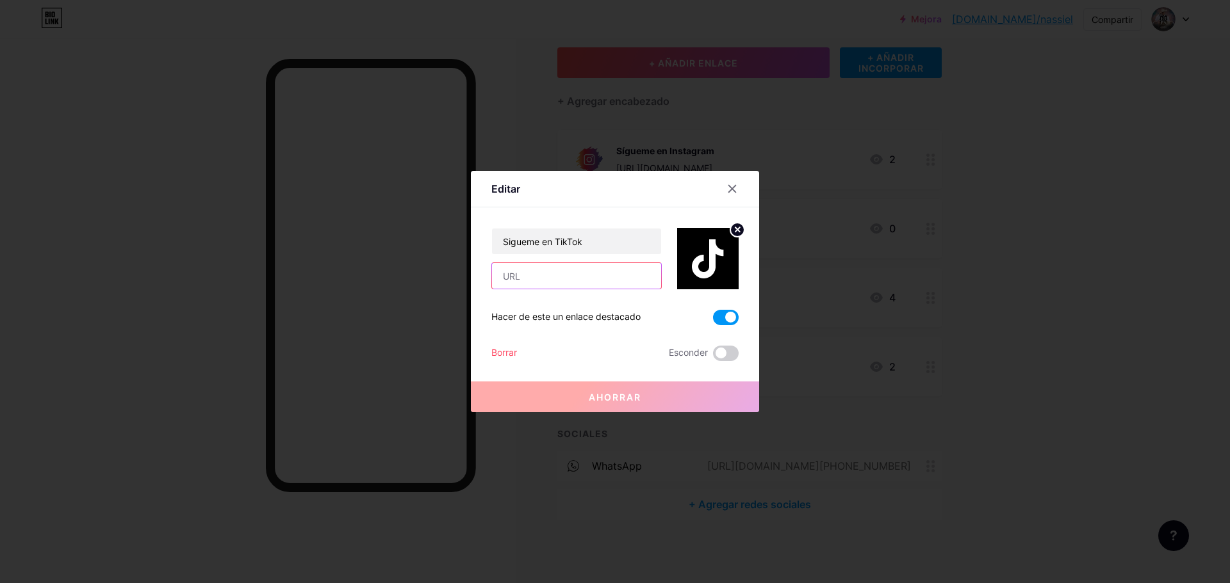
paste input "[URL][DOMAIN_NAME]"
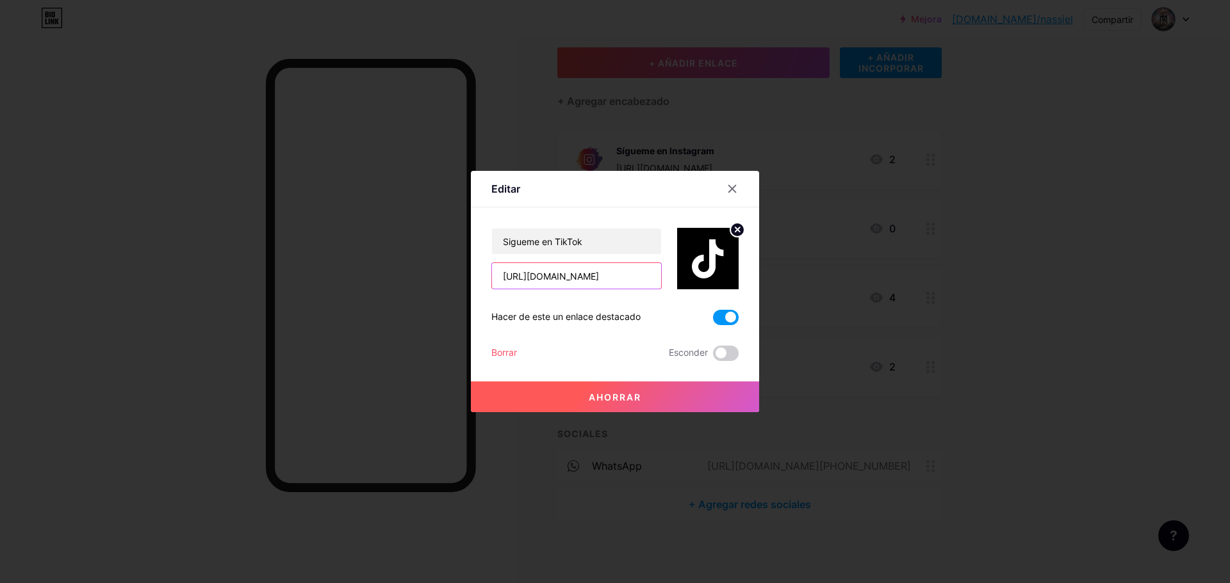
type input "[URL][DOMAIN_NAME]"
click at [683, 400] on button "Ahorrar" at bounding box center [615, 397] width 288 height 31
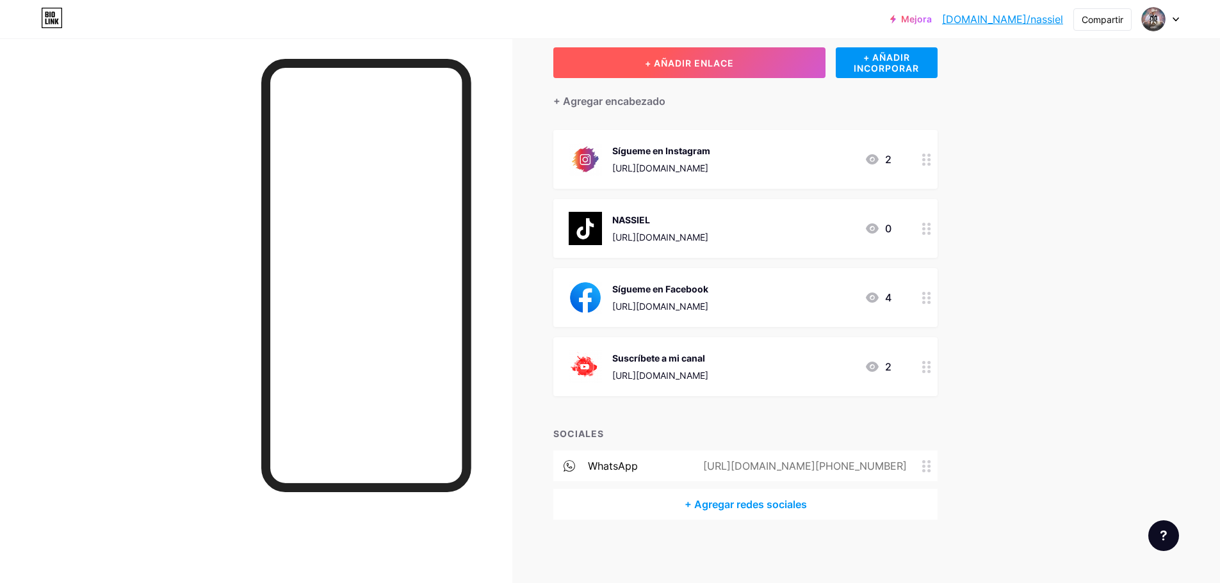
click at [751, 72] on button "+ AÑADIR ENLACE" at bounding box center [689, 62] width 272 height 31
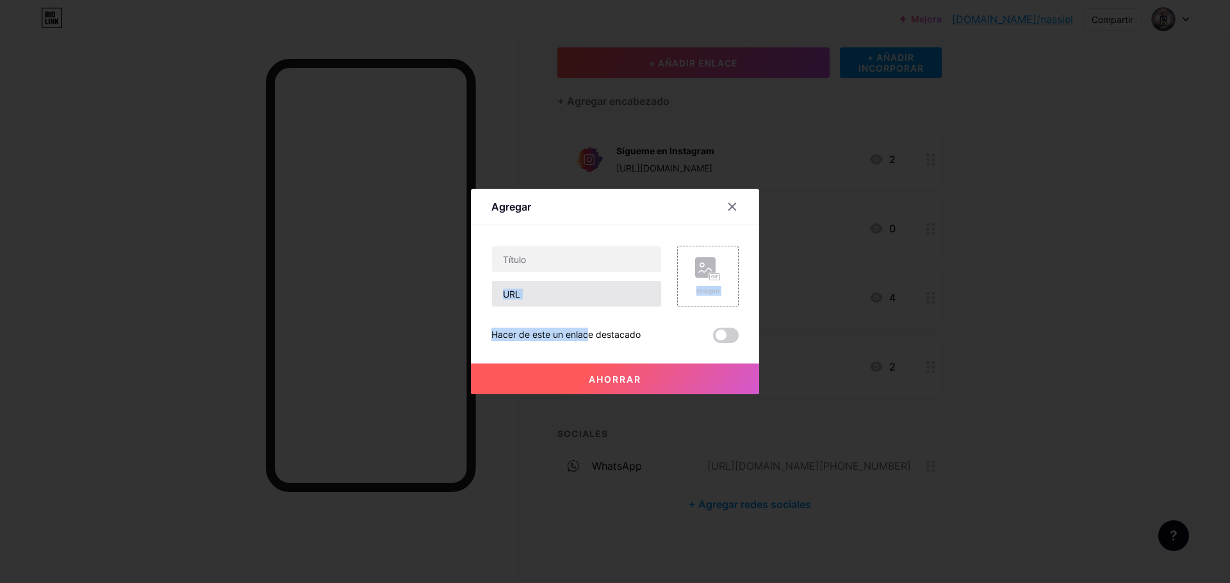
drag, startPoint x: 558, startPoint y: 308, endPoint x: 550, endPoint y: 301, distance: 11.4
click at [550, 301] on div "Imagen Hacer de este un enlace destacado Ahorrar" at bounding box center [614, 294] width 247 height 97
click at [550, 301] on input "text" at bounding box center [576, 294] width 169 height 26
click at [528, 289] on input "text" at bounding box center [576, 294] width 169 height 26
paste input "[URL][DOMAIN_NAME]"
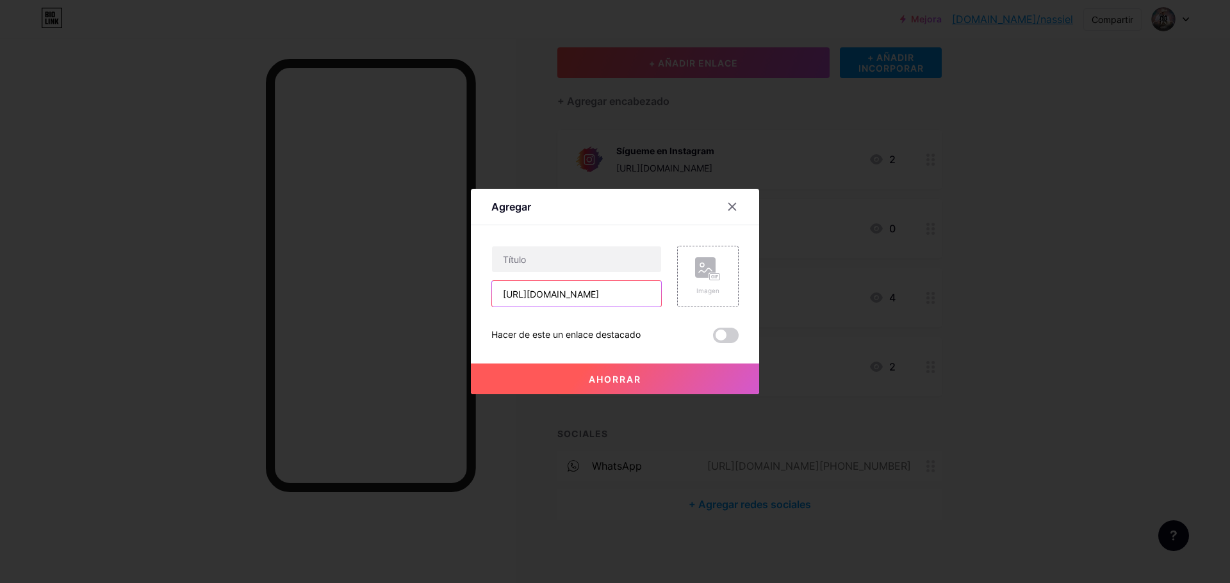
scroll to position [0, 188]
type input "[URL][DOMAIN_NAME]"
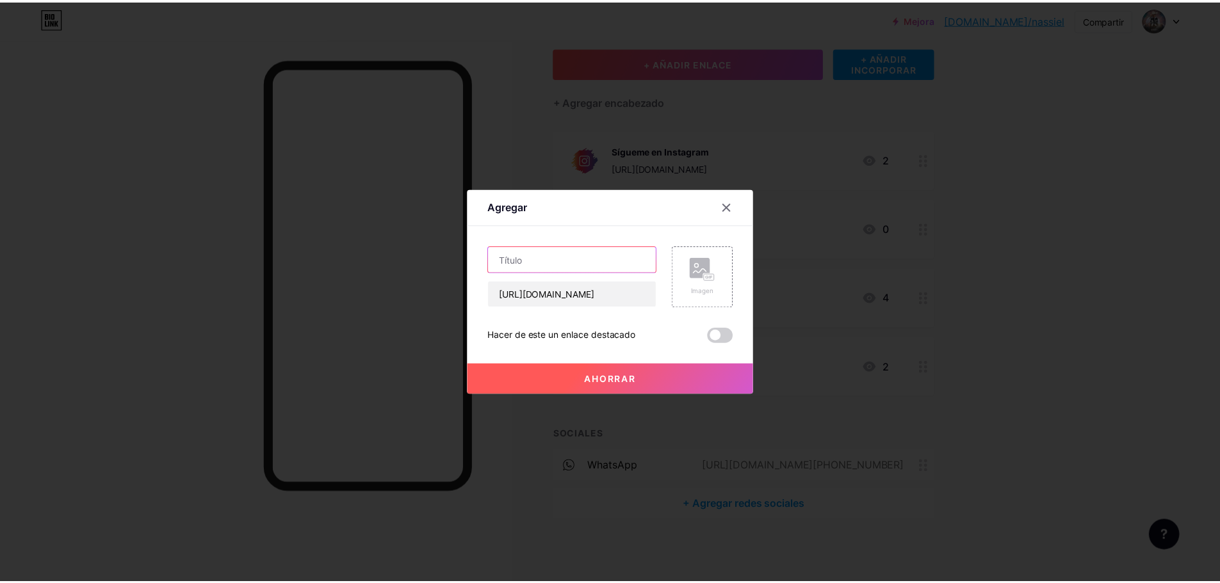
scroll to position [0, 0]
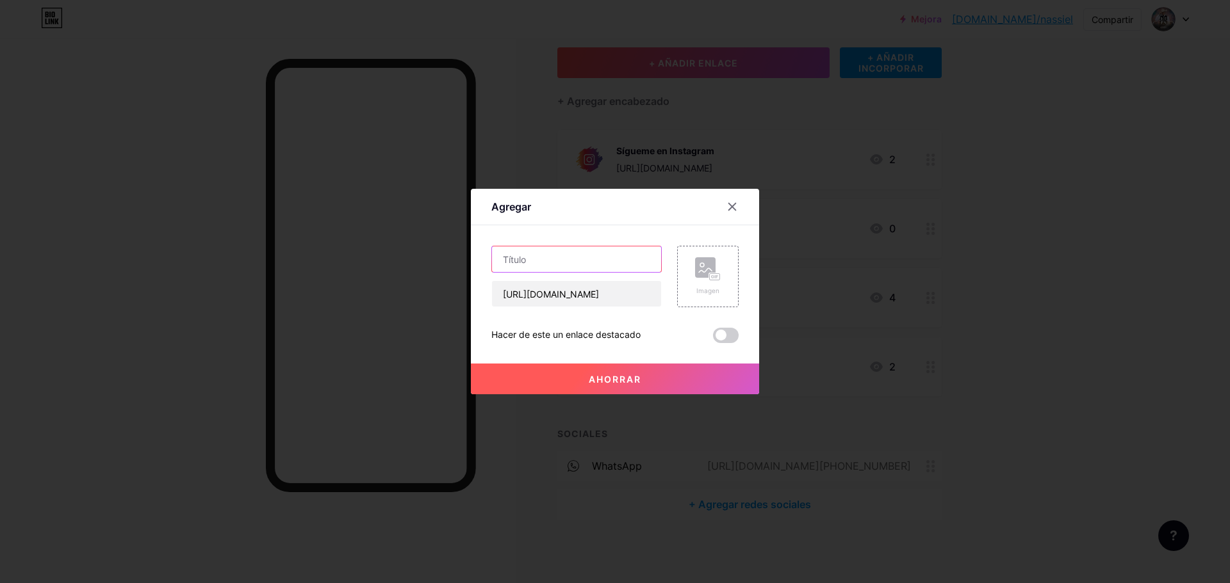
click at [521, 248] on input "text" at bounding box center [576, 260] width 169 height 26
type input "Sigueme en TikTok"
click at [660, 380] on button "Ahorrar" at bounding box center [615, 379] width 288 height 31
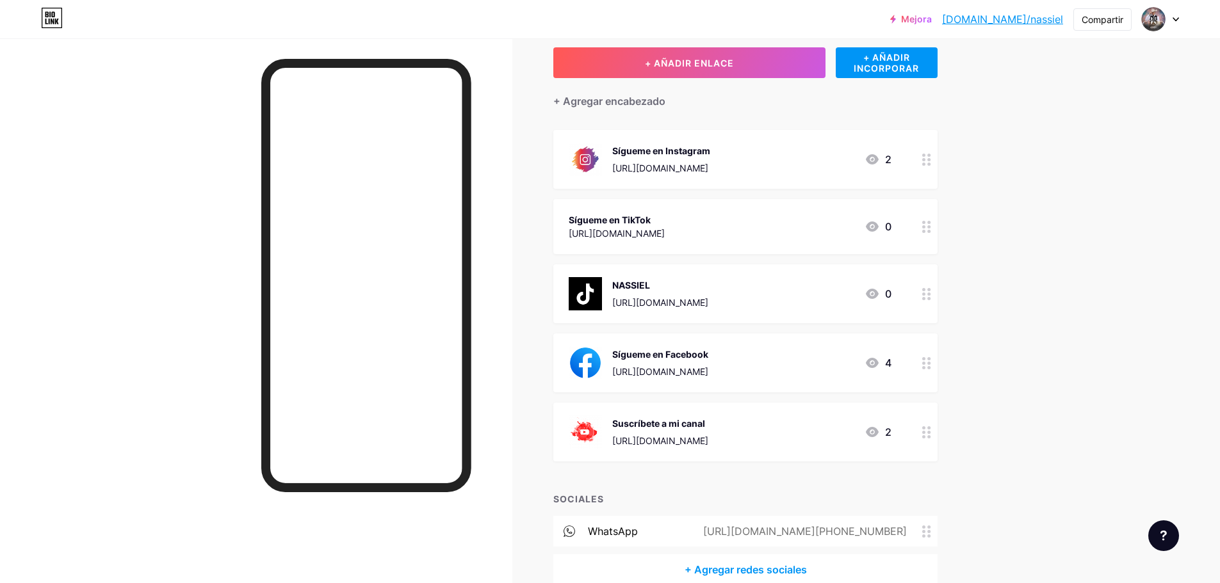
click at [671, 284] on div "NASSIEL" at bounding box center [660, 285] width 96 height 13
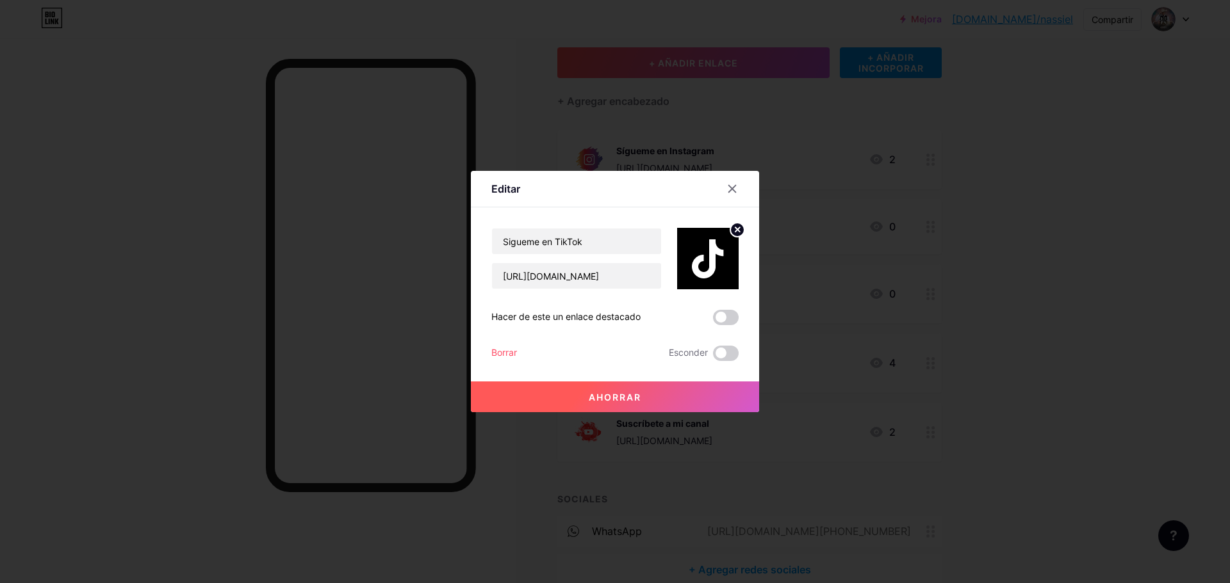
click at [511, 359] on div "Borrar" at bounding box center [504, 353] width 26 height 15
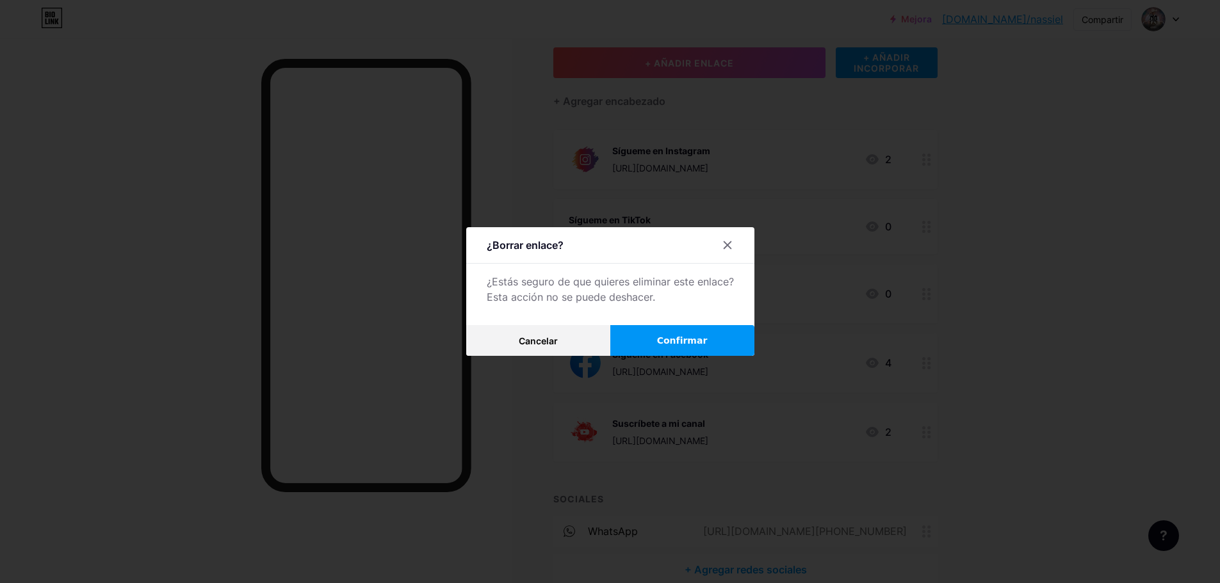
click at [688, 338] on font "Confirmar" at bounding box center [682, 341] width 51 height 10
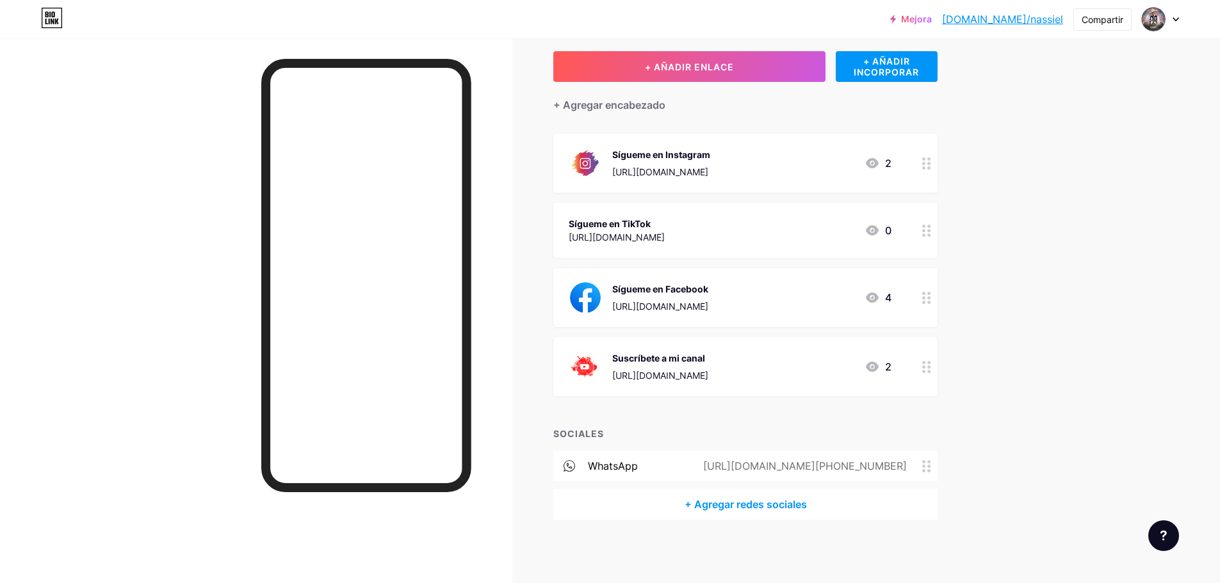
click at [665, 216] on div "Sígueme en TikTok [URL][DOMAIN_NAME]" at bounding box center [617, 230] width 96 height 29
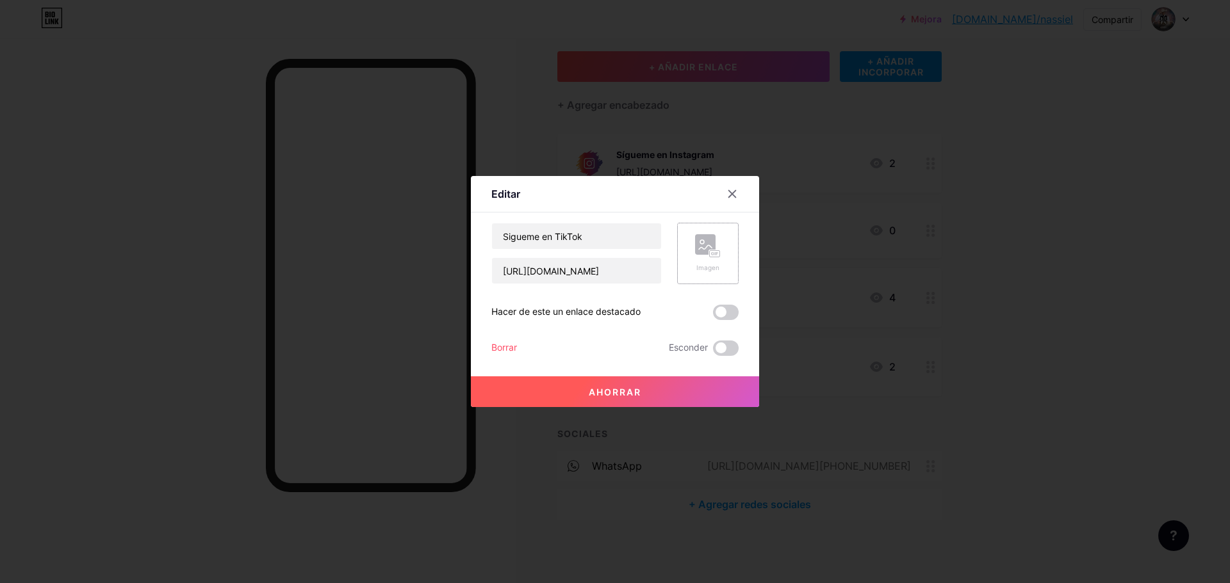
click at [693, 275] on div "Imagen" at bounding box center [707, 253] width 61 height 61
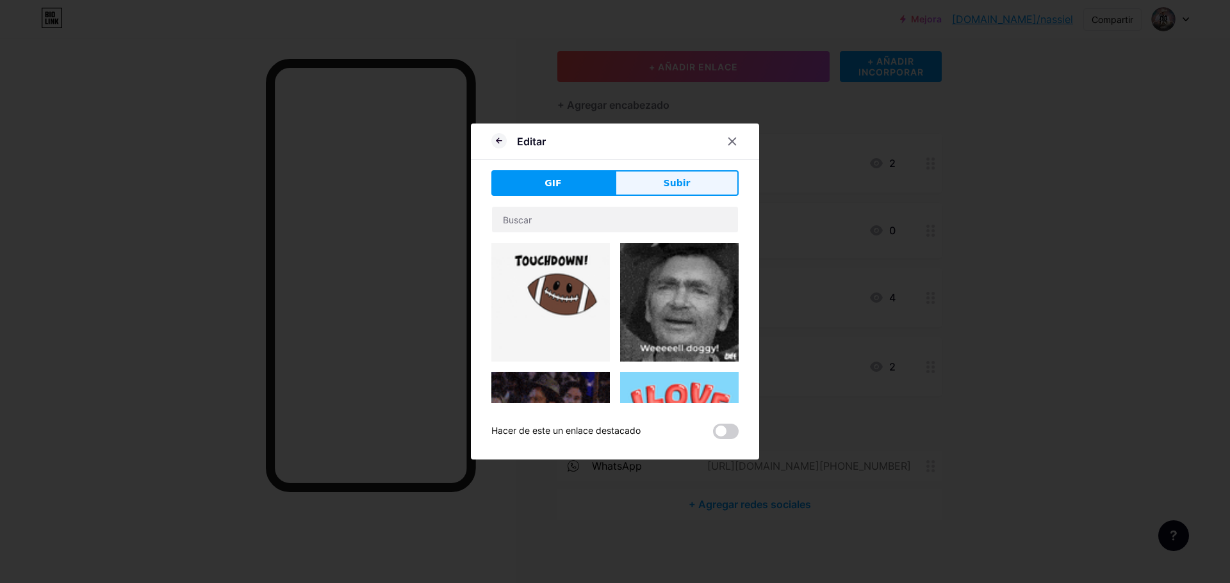
click at [661, 183] on button "Subir" at bounding box center [677, 183] width 124 height 26
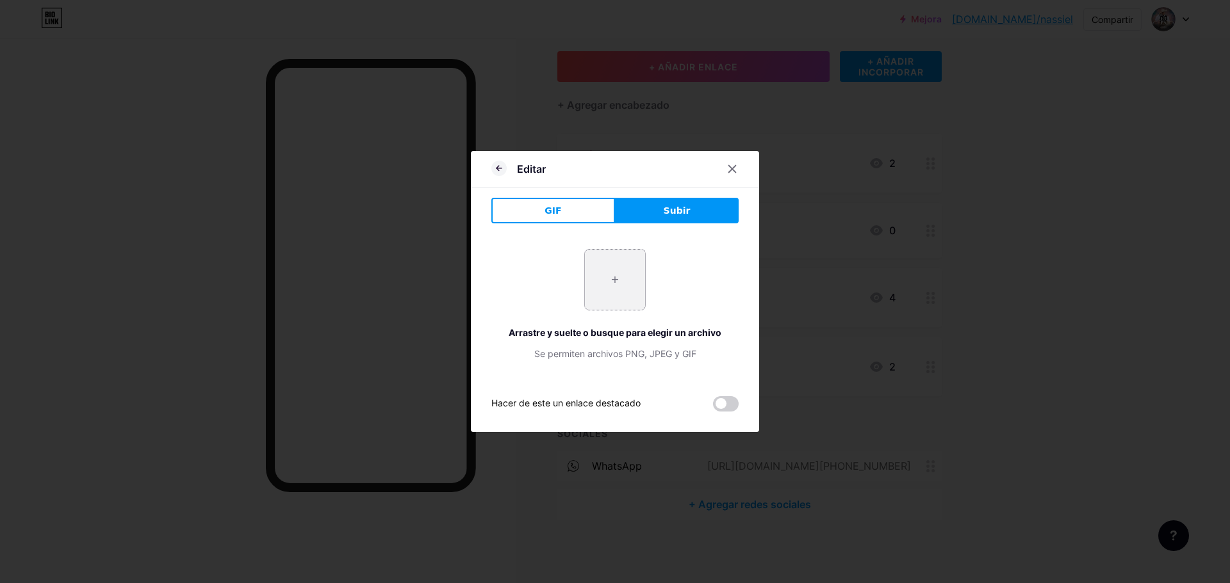
click at [611, 285] on input "file" at bounding box center [615, 280] width 60 height 60
type input "C:\fakepath\tiktok-logo-0-1.png"
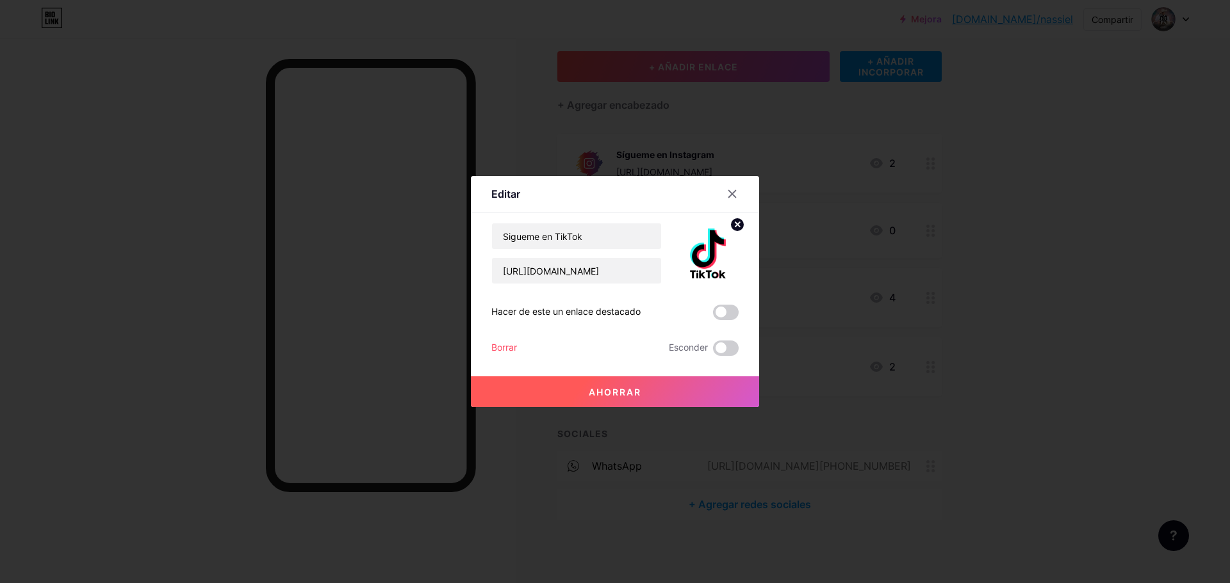
click at [621, 387] on font "Ahorrar" at bounding box center [615, 392] width 53 height 11
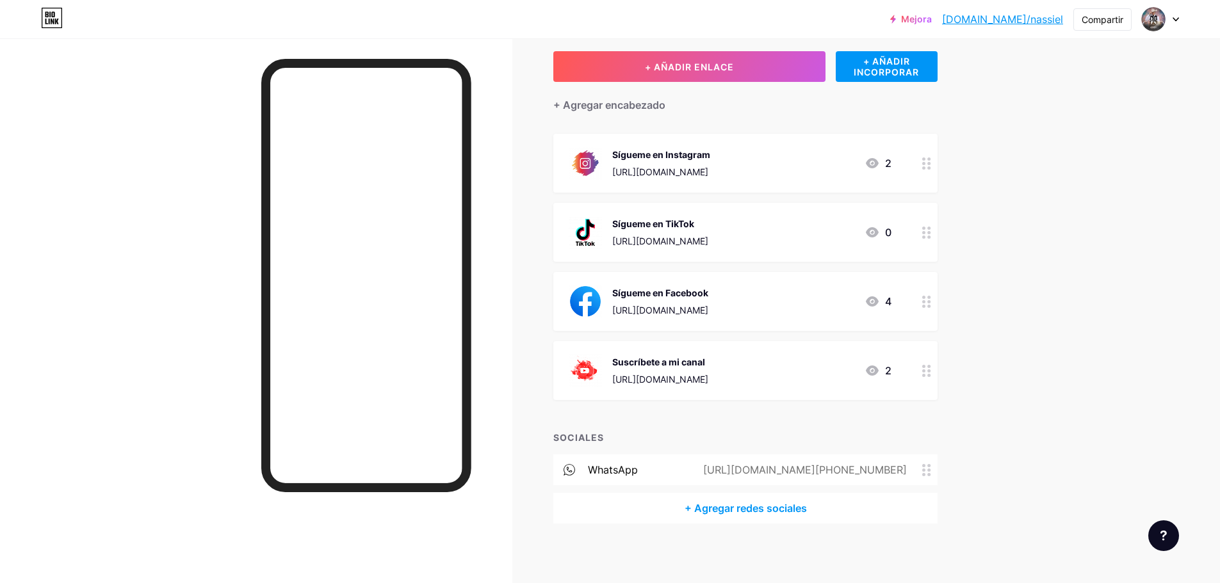
click at [1079, 420] on div "Mejora [DOMAIN_NAME]/nassie... [DOMAIN_NAME]/nassiel Compartir Cambiar de cuent…" at bounding box center [610, 260] width 1220 height 656
click at [993, 307] on div "Campo de golf Publicaciones Diseño Suscriptores Estadísticas Ajustes + AÑADIR E…" at bounding box center [517, 279] width 1035 height 617
